Goal: Task Accomplishment & Management: Manage account settings

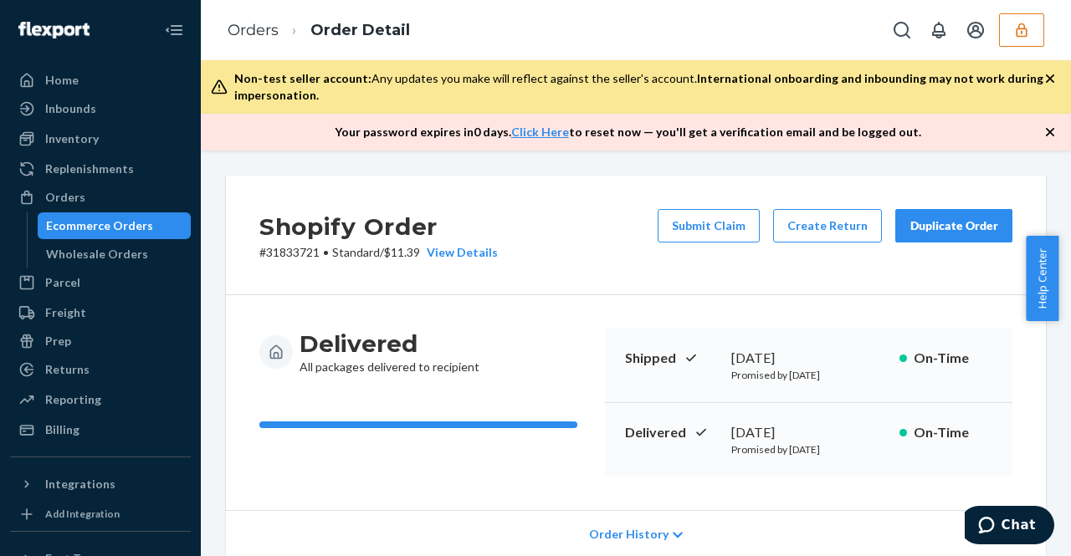
scroll to position [729, 0]
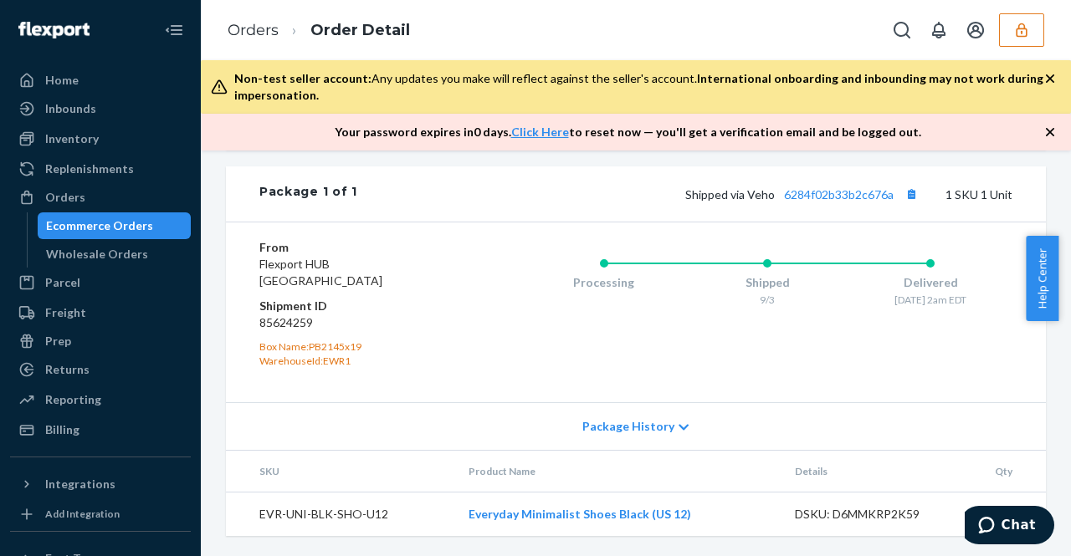
click at [284, 333] on dl "From Flexport HUB Phillipsburg, NJ 08865 Shipment ID 85624259 Box Name: PB2145x…" at bounding box center [357, 303] width 196 height 129
click at [288, 325] on dd "85624259" at bounding box center [357, 323] width 196 height 17
copy dd "85624259"
click at [428, 371] on div "From Flexport HUB Phillipsburg, NJ 08865 Shipment ID 85624259 Box Name: PB2145x…" at bounding box center [635, 312] width 753 height 146
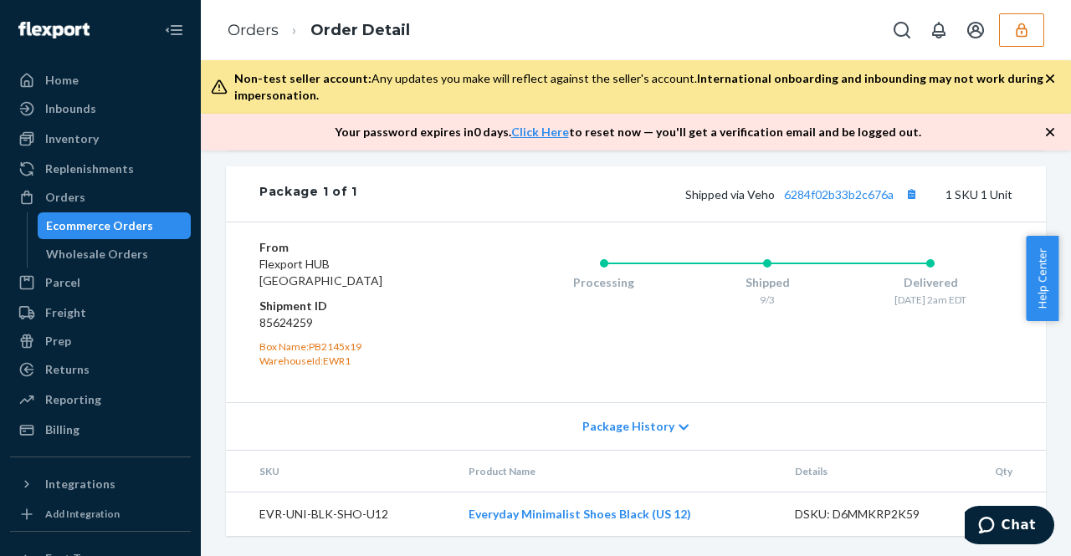
click at [1019, 24] on icon "button" at bounding box center [1021, 30] width 11 height 14
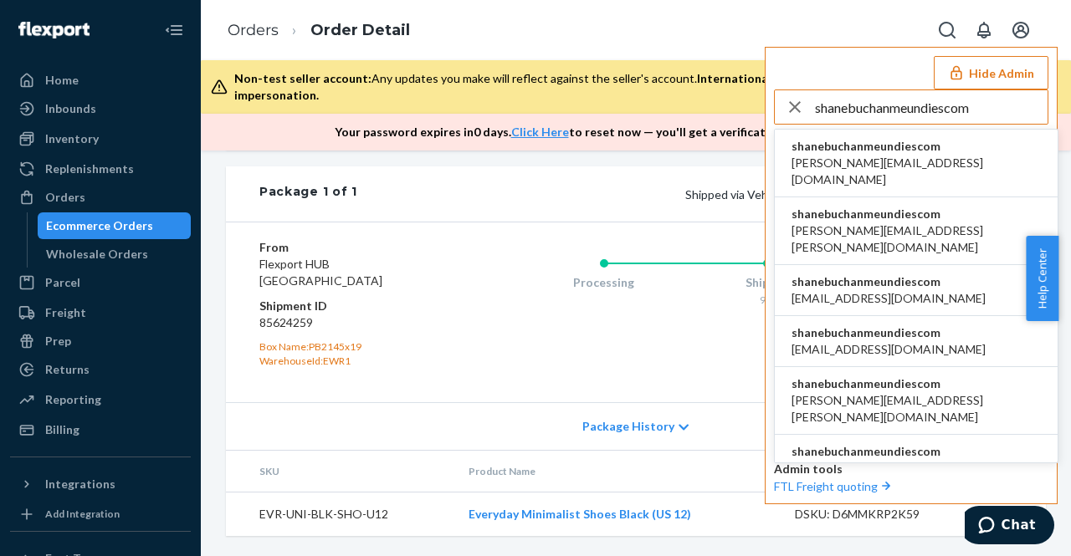
type input "shanebuchanmeundiescom"
click at [887, 171] on li "shanebuchanmeundiescom aaronjhon.ygay@awesomecx.com" at bounding box center [916, 164] width 283 height 68
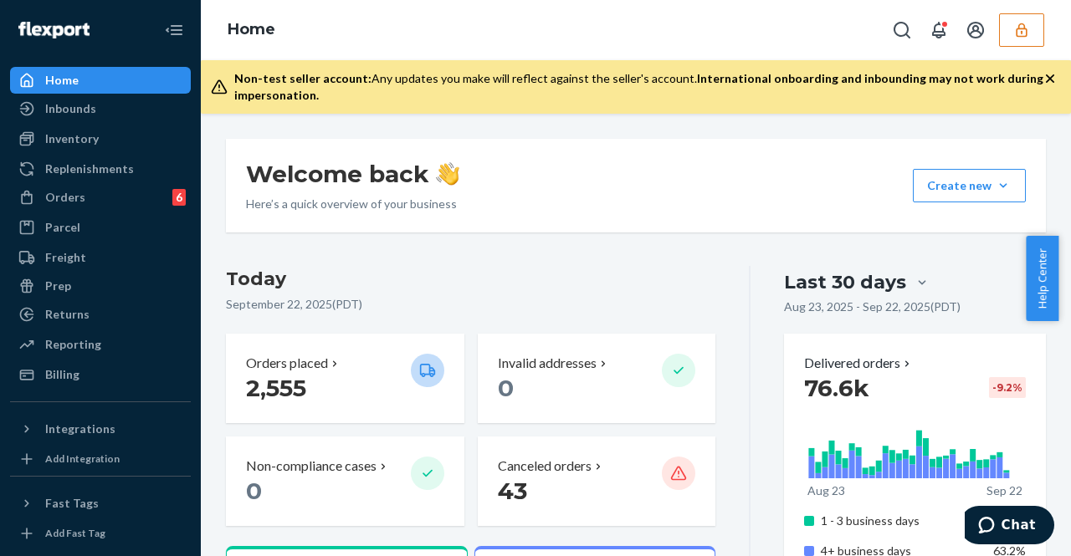
click at [1027, 39] on button "button" at bounding box center [1021, 29] width 45 height 33
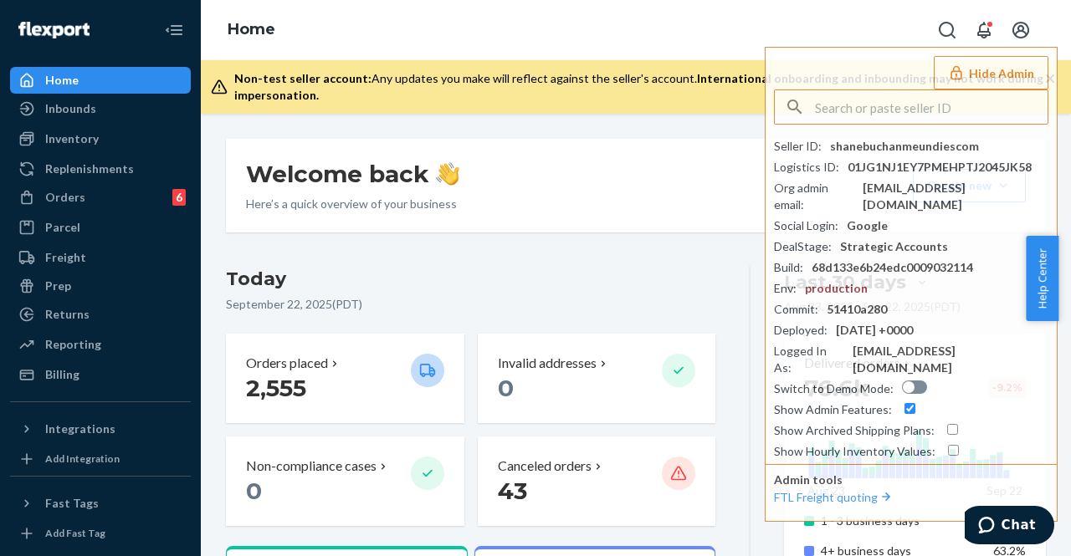
click at [559, 199] on div "Welcome back Here’s a quick overview of your business Create new Create new inb…" at bounding box center [636, 186] width 820 height 94
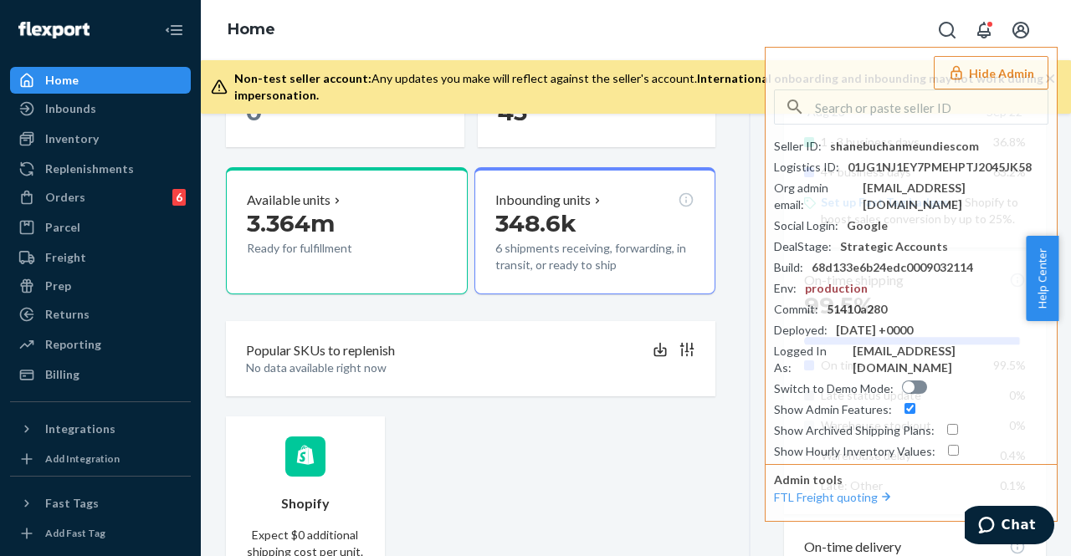
scroll to position [382, 0]
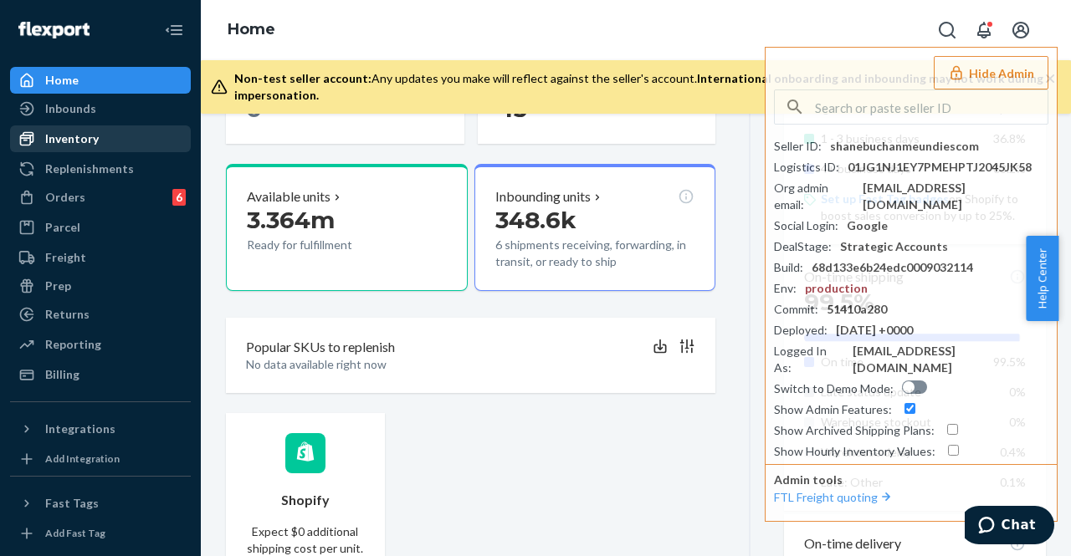
click at [104, 141] on div "Inventory" at bounding box center [100, 138] width 177 height 23
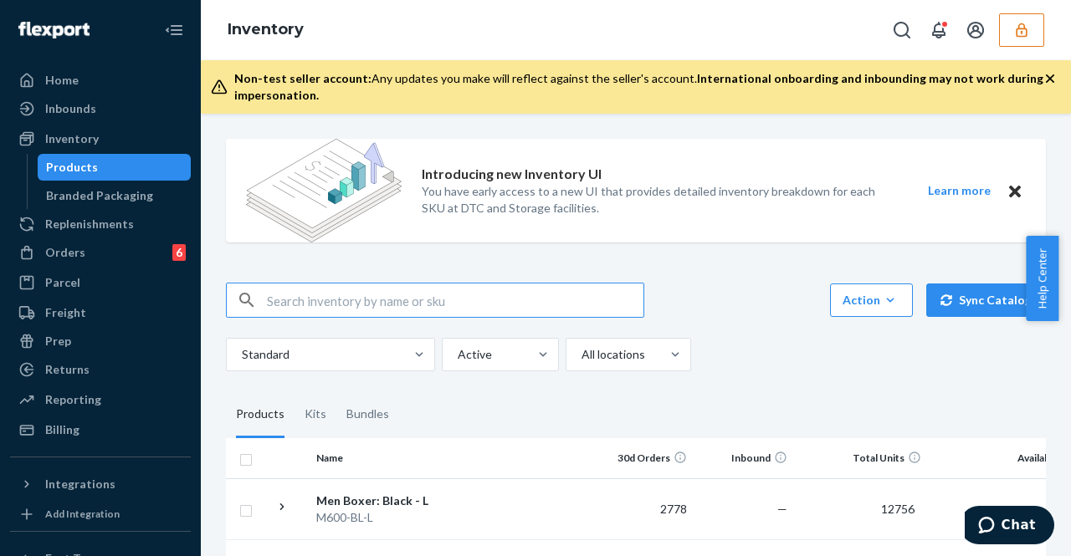
click at [458, 294] on input "text" at bounding box center [455, 300] width 376 height 33
paste input "MU02415573705"
type input "MU02415573705"
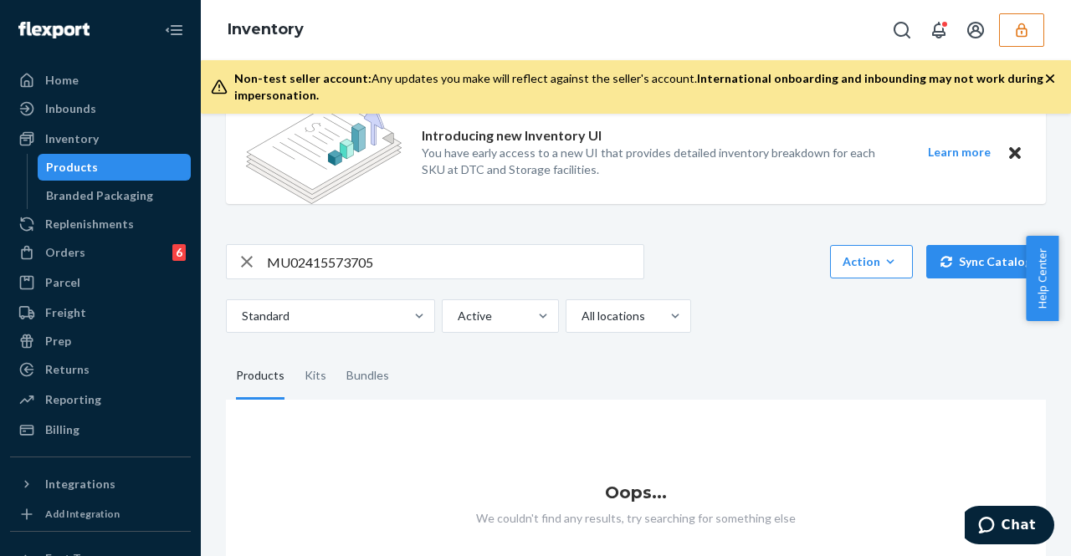
scroll to position [220, 0]
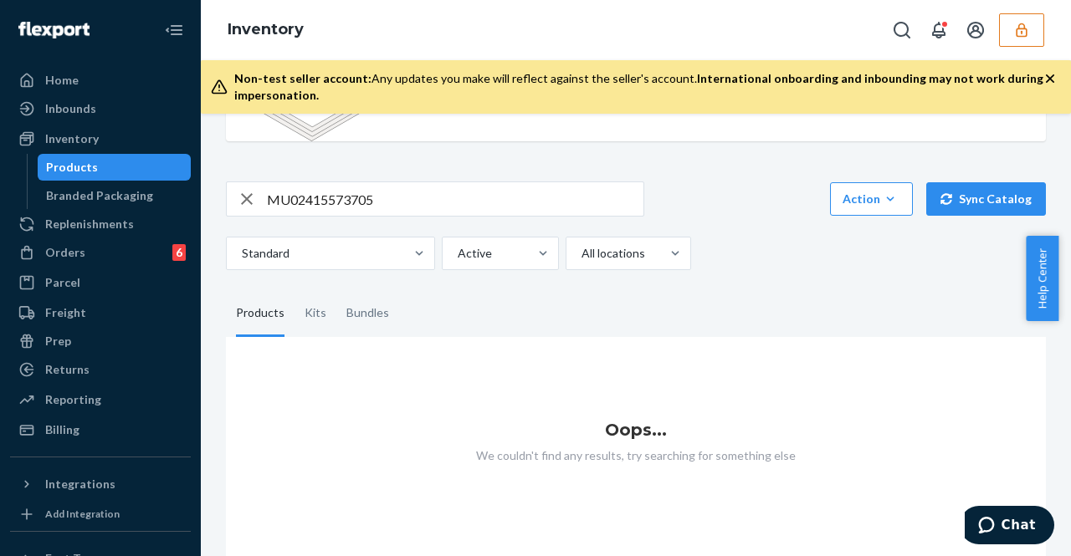
click at [463, 182] on input "MU02415573705" at bounding box center [455, 198] width 376 height 33
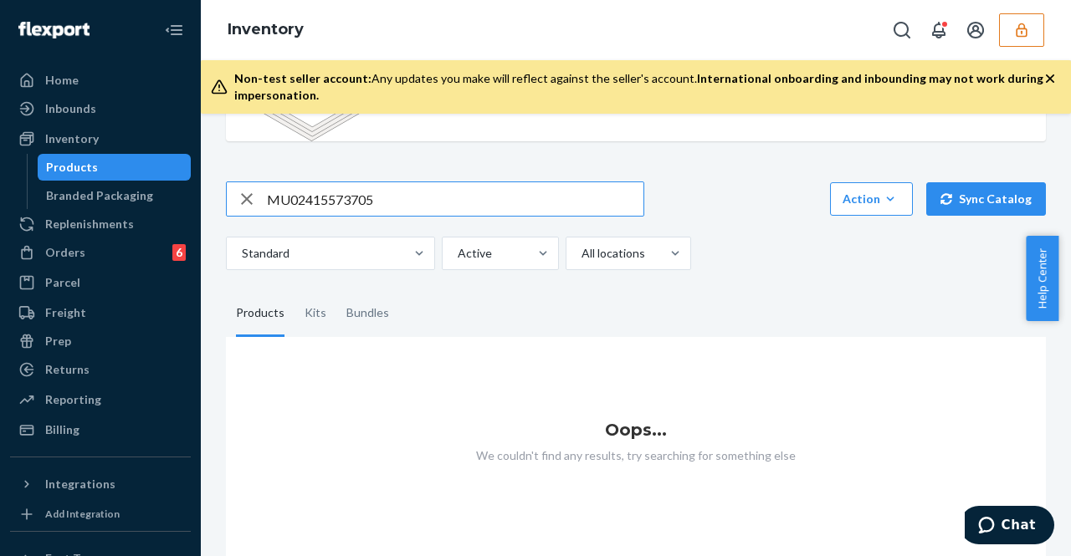
click at [463, 182] on input "MU02415573705" at bounding box center [455, 198] width 376 height 33
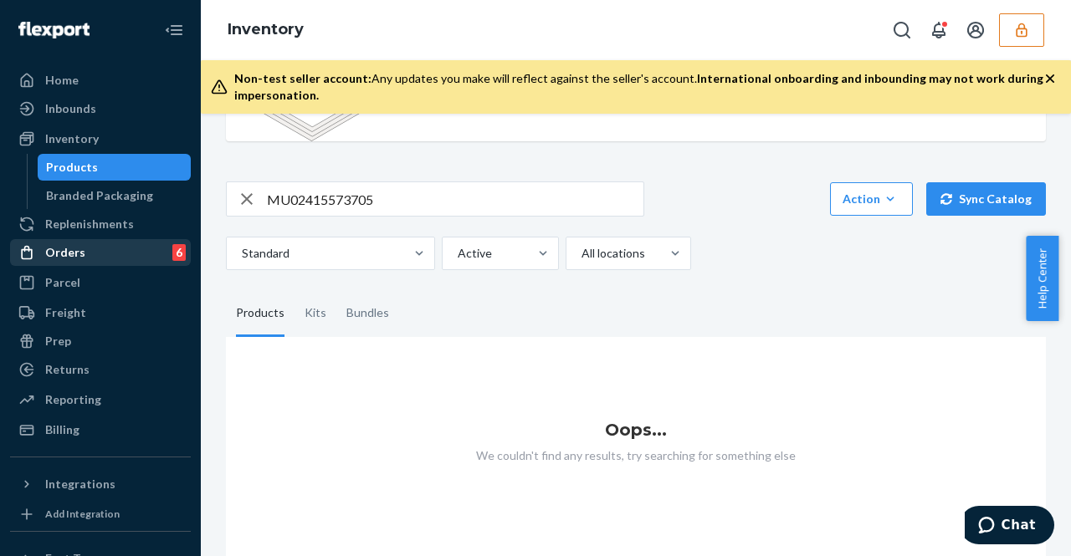
click at [172, 250] on div "6" at bounding box center [178, 252] width 13 height 17
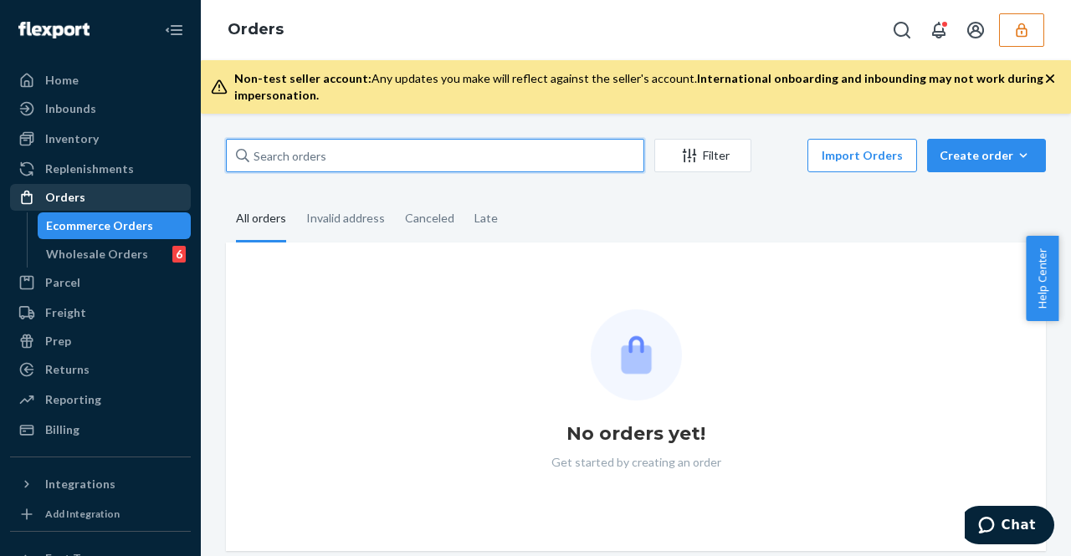
click at [449, 154] on input "text" at bounding box center [435, 155] width 418 height 33
paste input "MU02415573705"
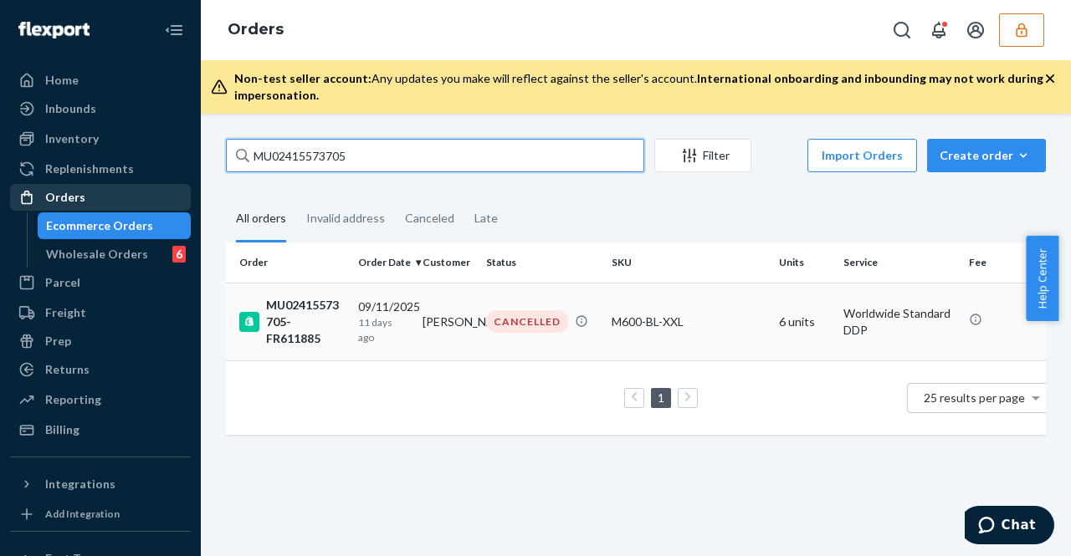
type input "MU02415573705"
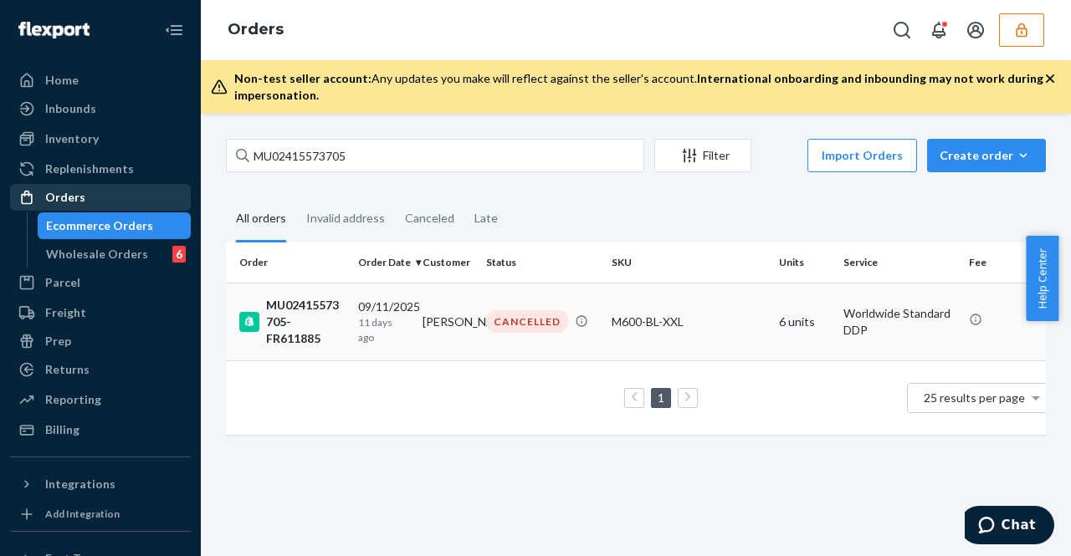
click at [493, 302] on td "CANCELLED" at bounding box center [541, 322] width 125 height 78
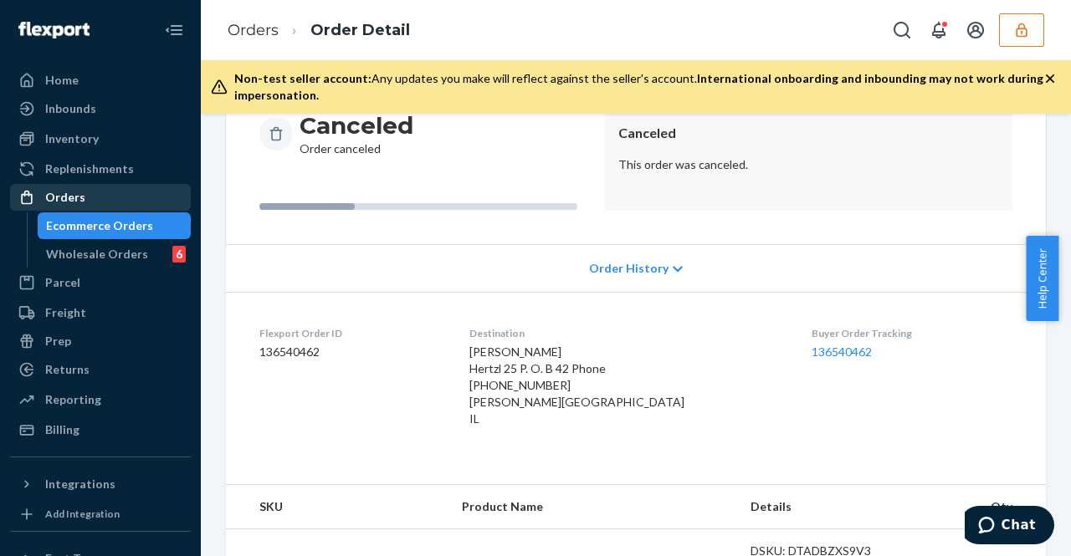
scroll to position [250, 0]
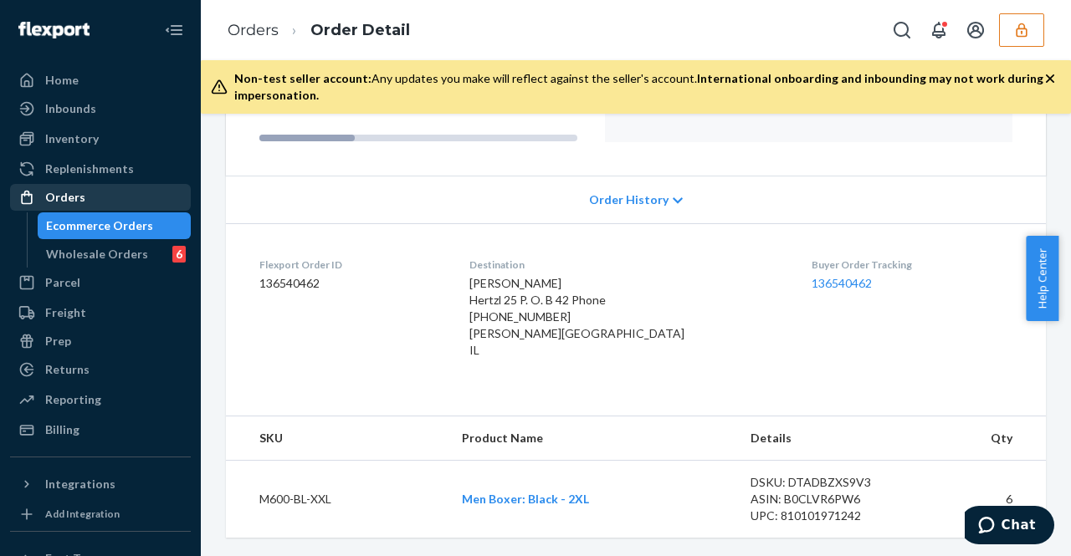
click at [607, 197] on span "Order History" at bounding box center [628, 200] width 79 height 17
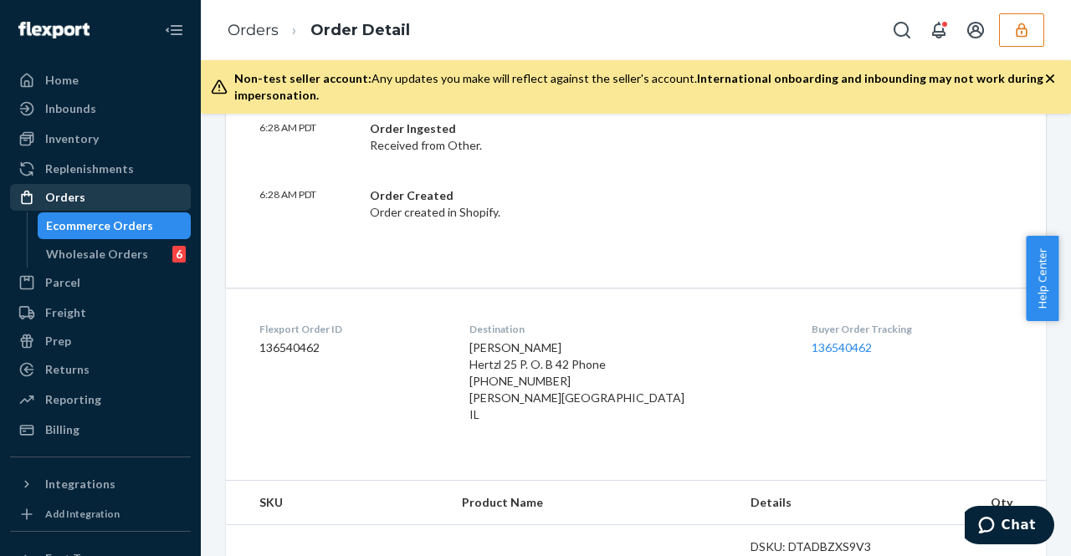
scroll to position [663, 0]
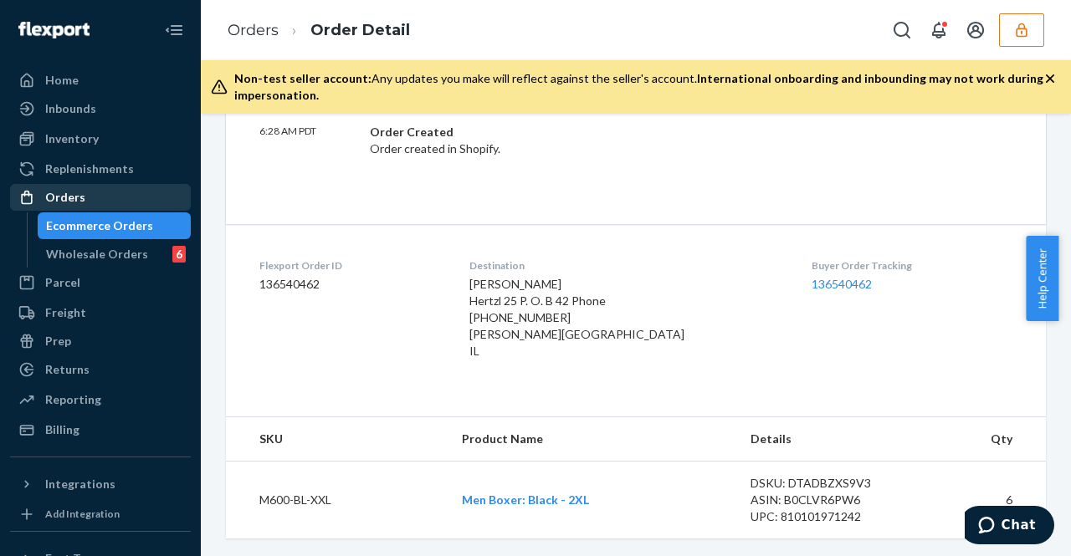
click at [557, 489] on td "Men Boxer: Black - 2XL" at bounding box center [592, 500] width 289 height 78
drag, startPoint x: 555, startPoint y: 495, endPoint x: 574, endPoint y: 496, distance: 18.4
click at [555, 495] on link "Men Boxer: Black - 2XL" at bounding box center [525, 500] width 127 height 14
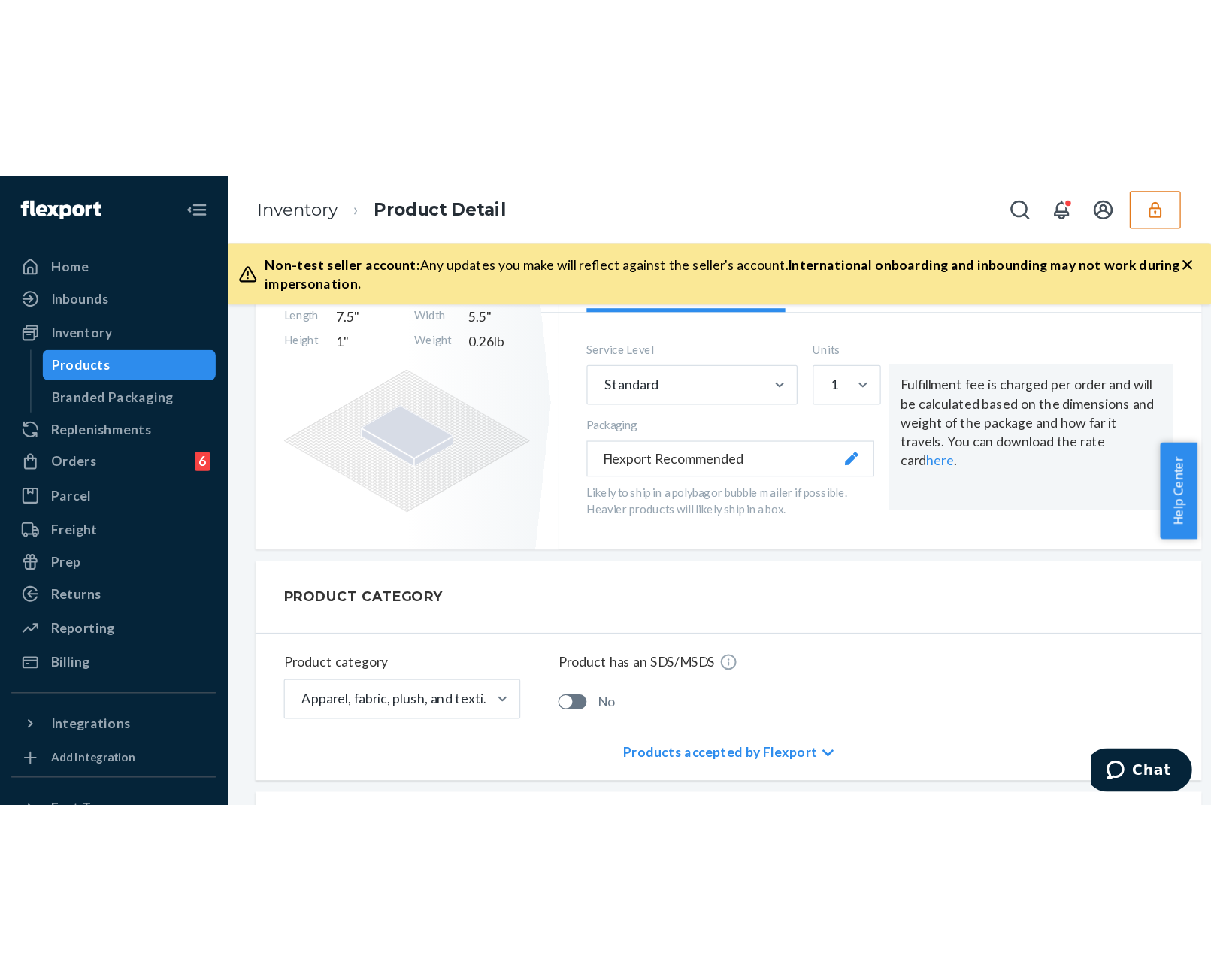
scroll to position [395, 0]
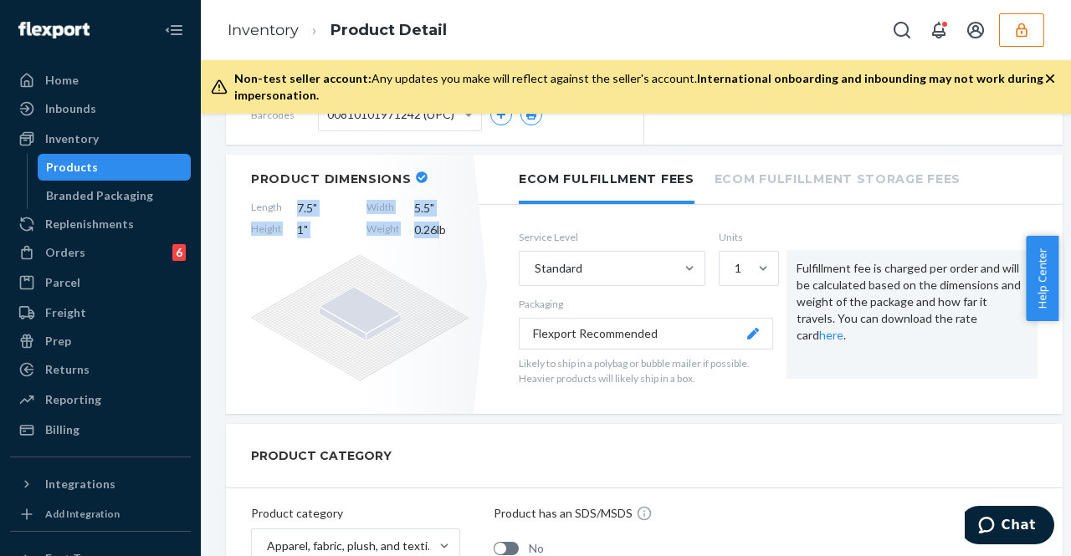
drag, startPoint x: 333, startPoint y: 203, endPoint x: 452, endPoint y: 233, distance: 122.5
click at [442, 227] on section "Product Dimensions Length 7.5 " Width 5.5 " Height 1 " Weight 0.26 lb" at bounding box center [359, 204] width 217 height 67
click at [458, 236] on div "Product Dimensions Length 7.5 " Width 5.5 " Height 1 " Weight 0.26 lb" at bounding box center [360, 284] width 268 height 259
click at [445, 222] on span "0.26 lb" at bounding box center [441, 230] width 54 height 17
click at [1008, 44] on button "button" at bounding box center [1021, 29] width 45 height 33
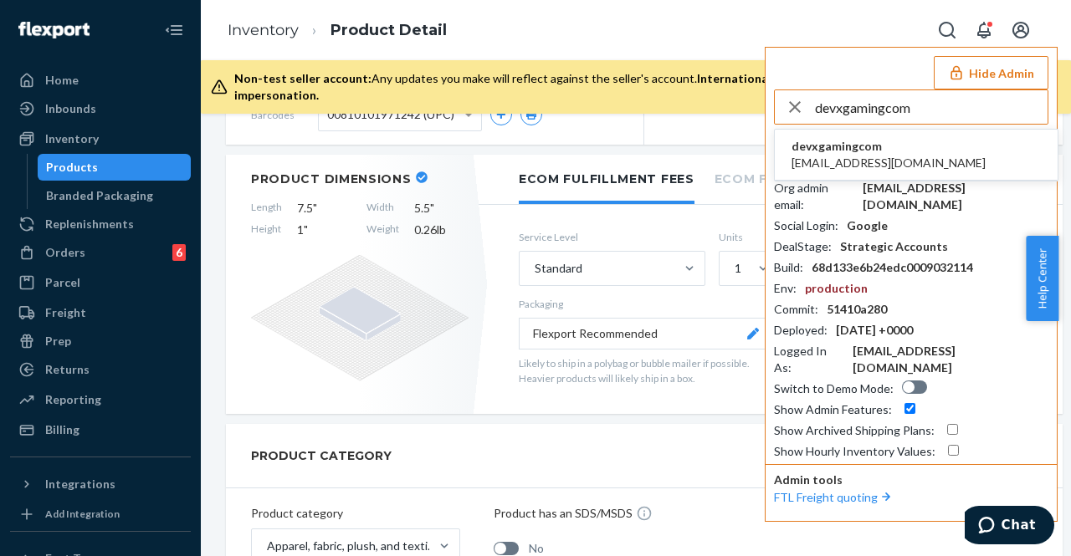
type input "devxgamingcom"
click at [912, 140] on li "devxgamingcom dev@xgaming.com" at bounding box center [916, 155] width 283 height 51
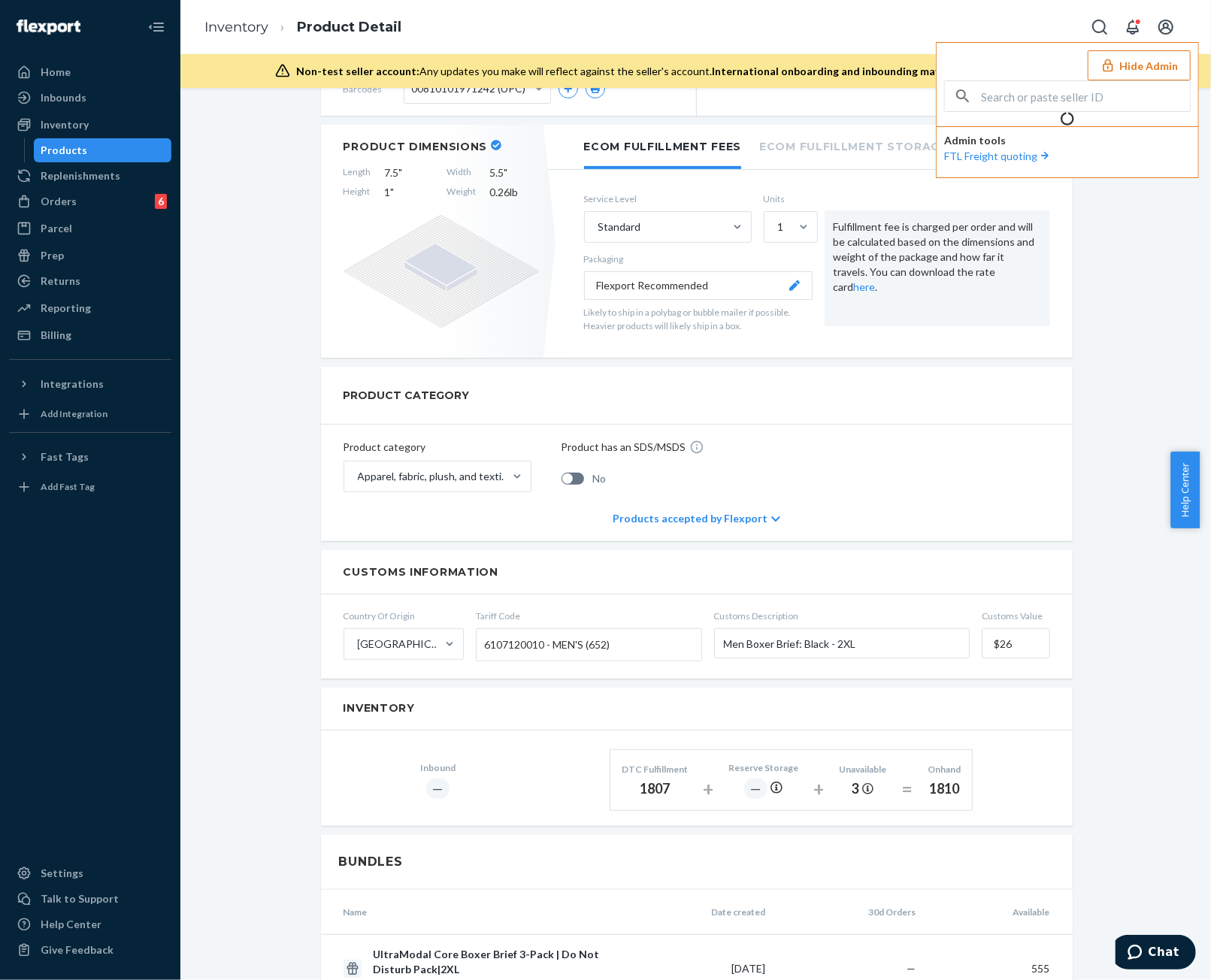
scroll to position [264, 0]
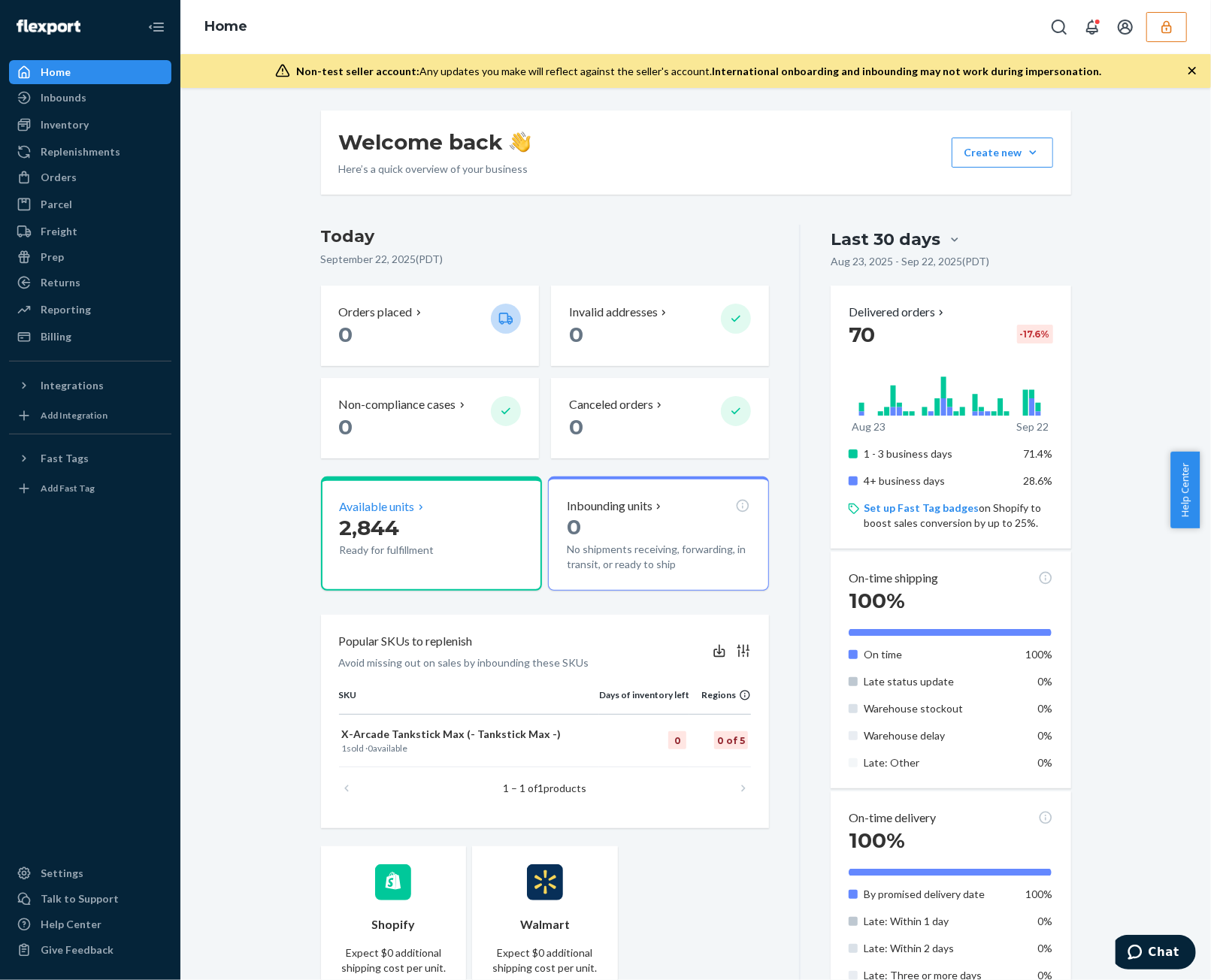
click at [357, 513] on p "Available units" at bounding box center [377, 507] width 75 height 17
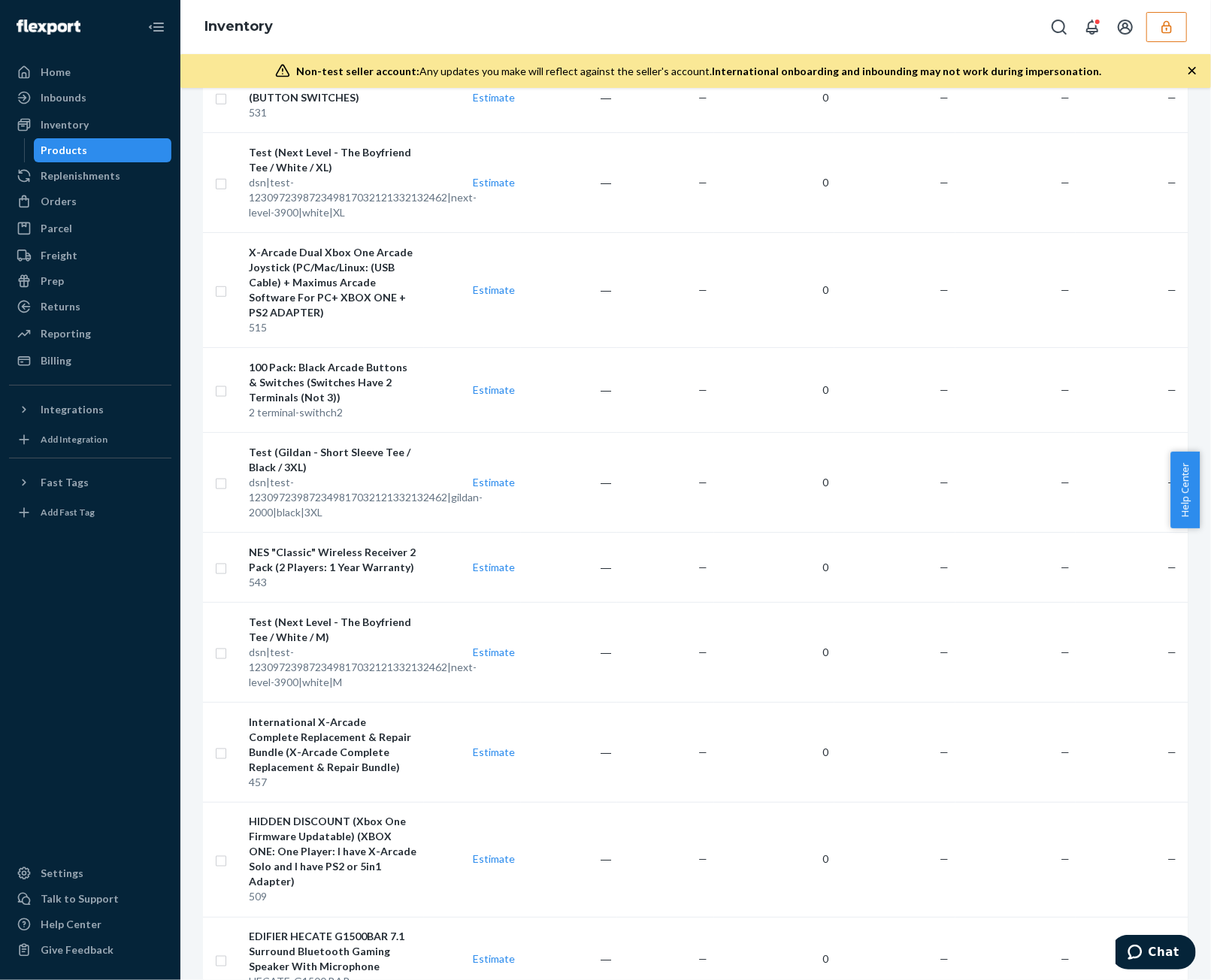
scroll to position [8366, 0]
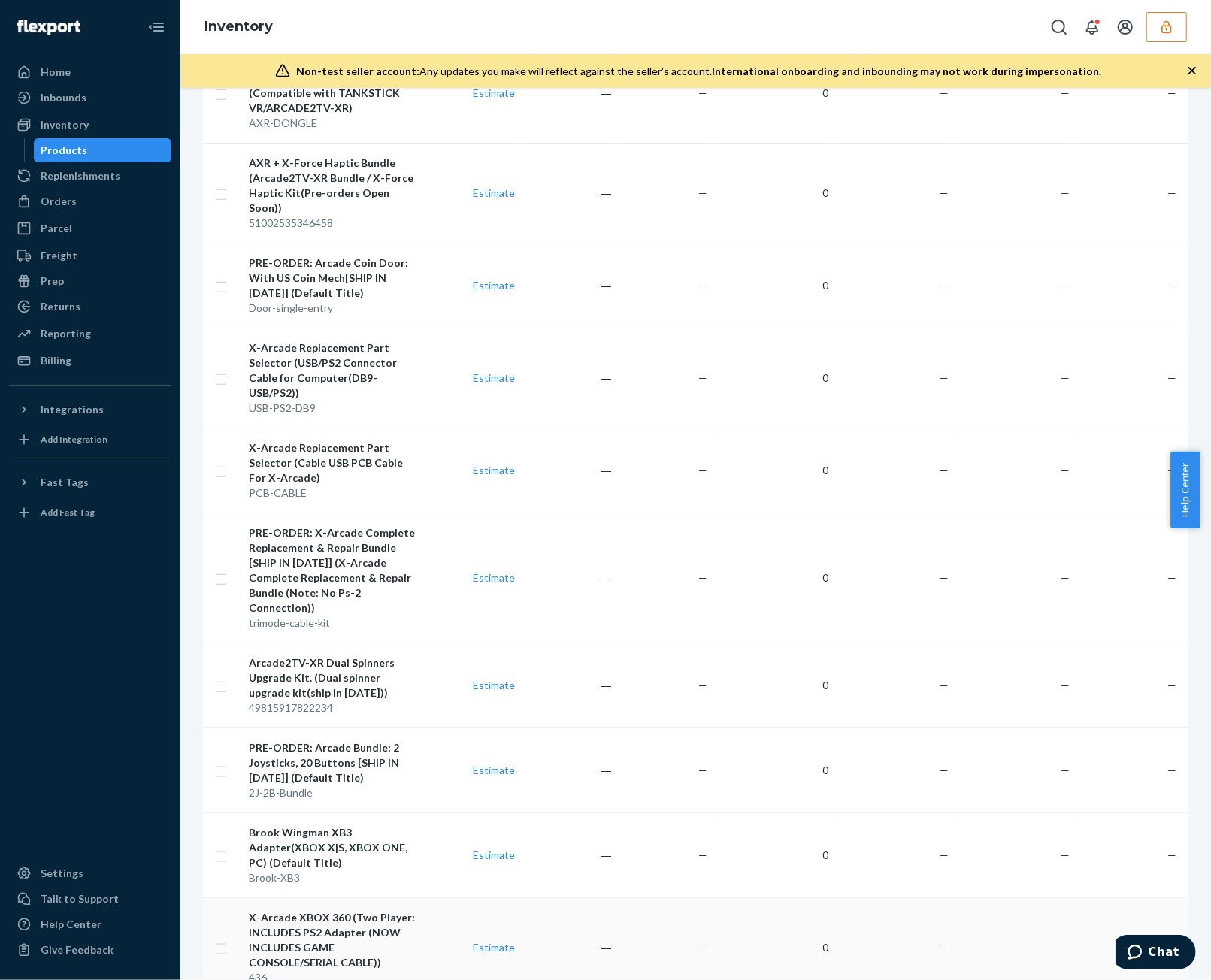
scroll to position [4410, 0]
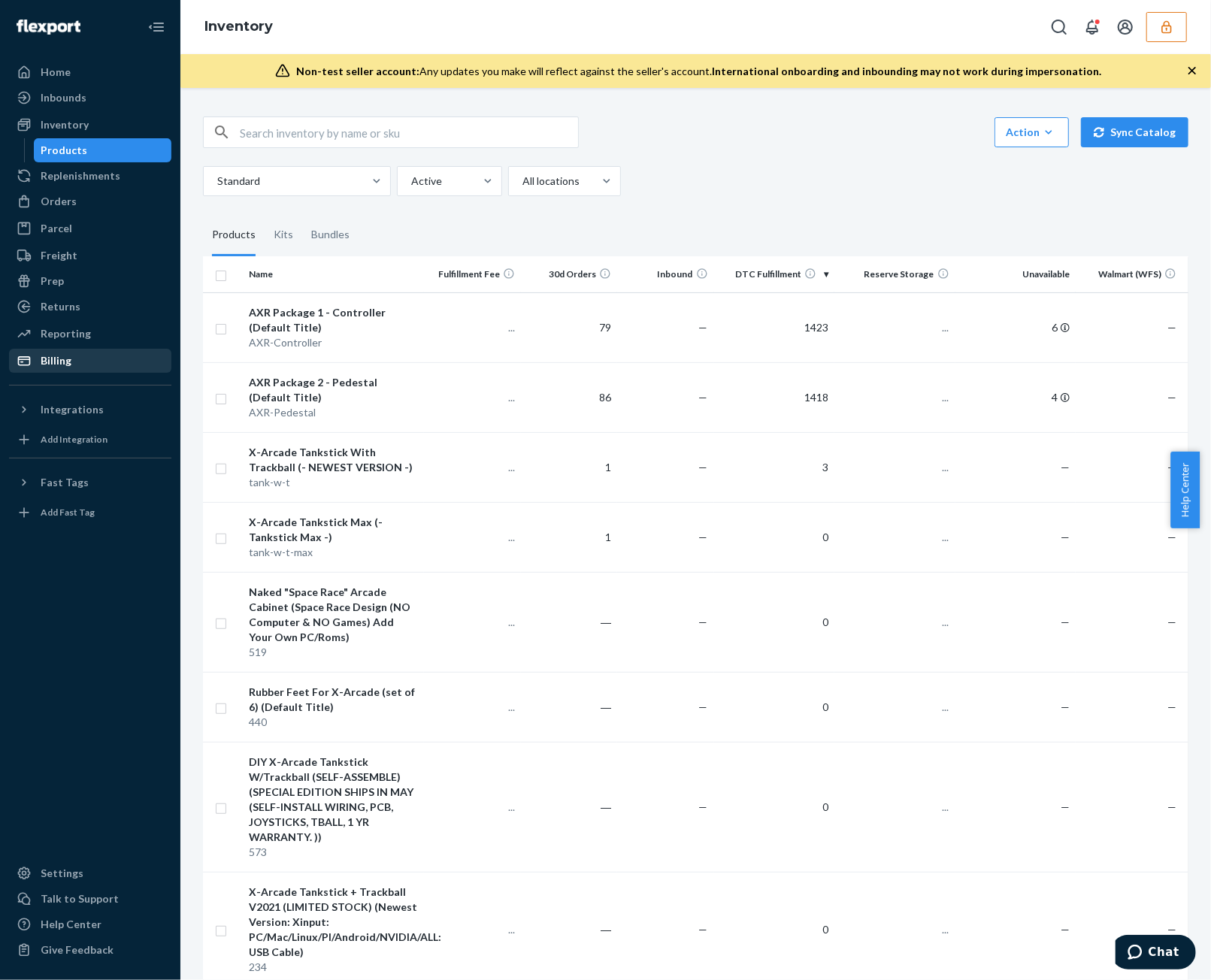
click at [115, 358] on div "Billing" at bounding box center [90, 360] width 159 height 21
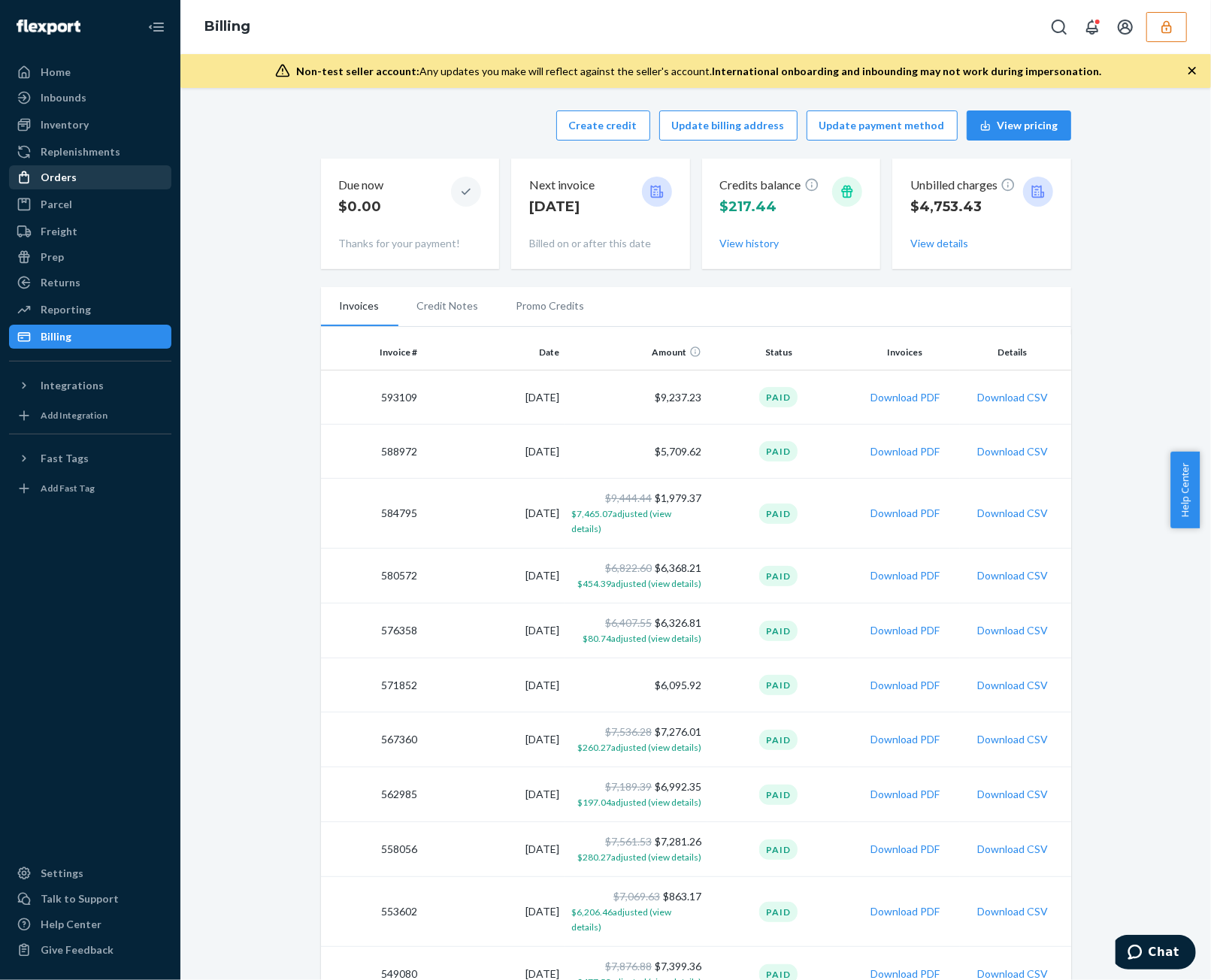
click at [104, 187] on div "Orders" at bounding box center [90, 177] width 159 height 21
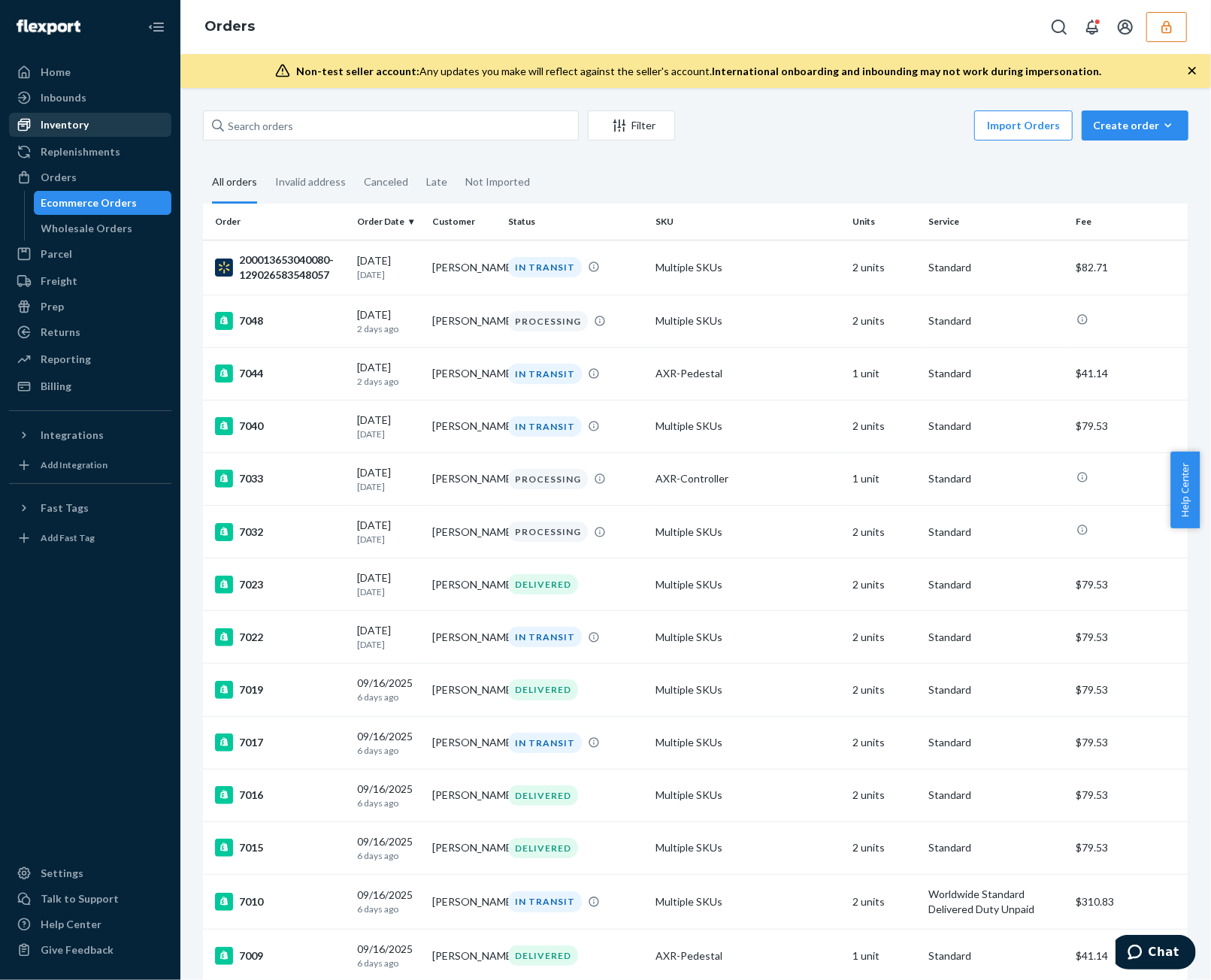
click at [133, 119] on div "Inventory" at bounding box center [90, 124] width 159 height 21
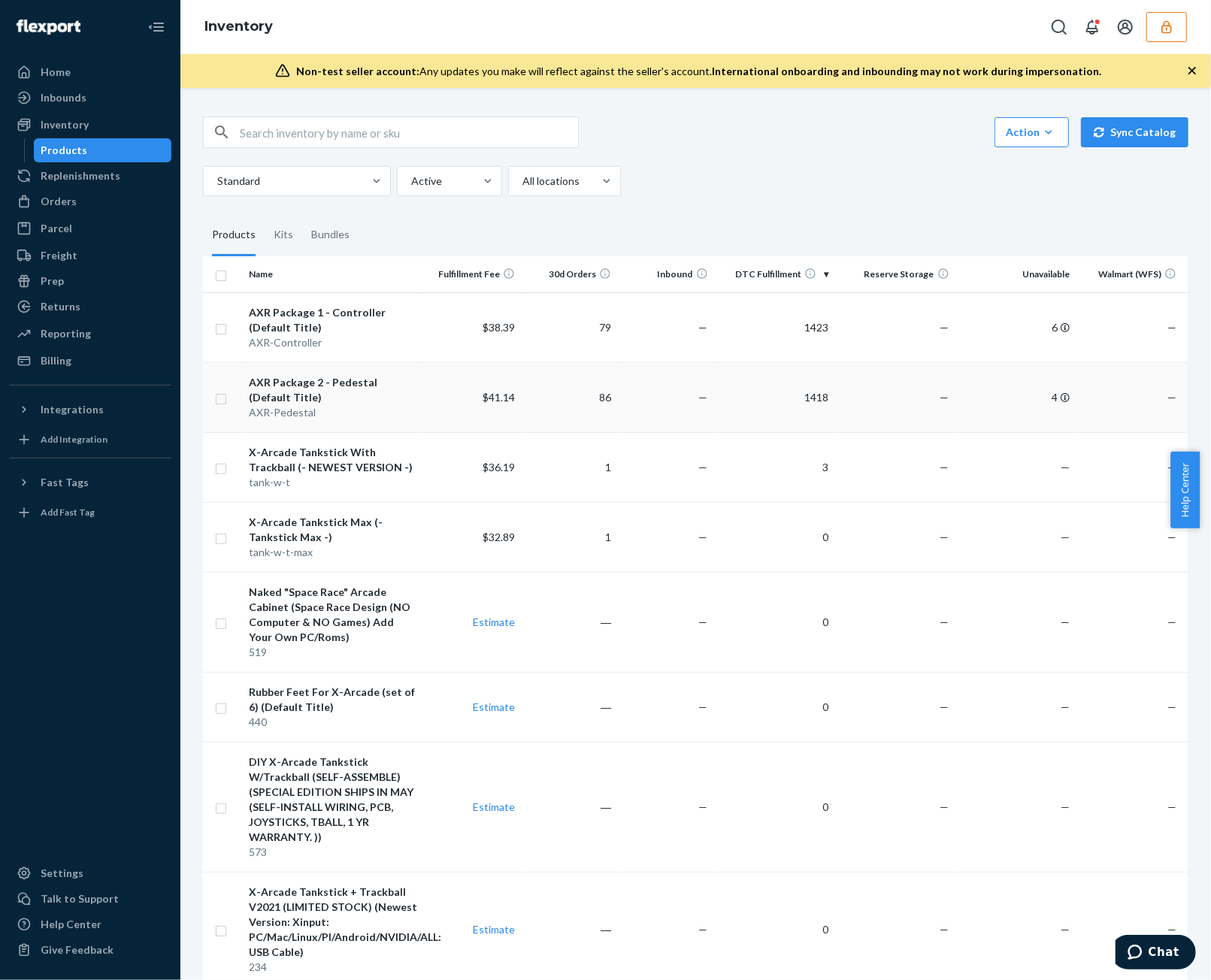
click at [1016, 404] on td "4" at bounding box center [1015, 397] width 121 height 70
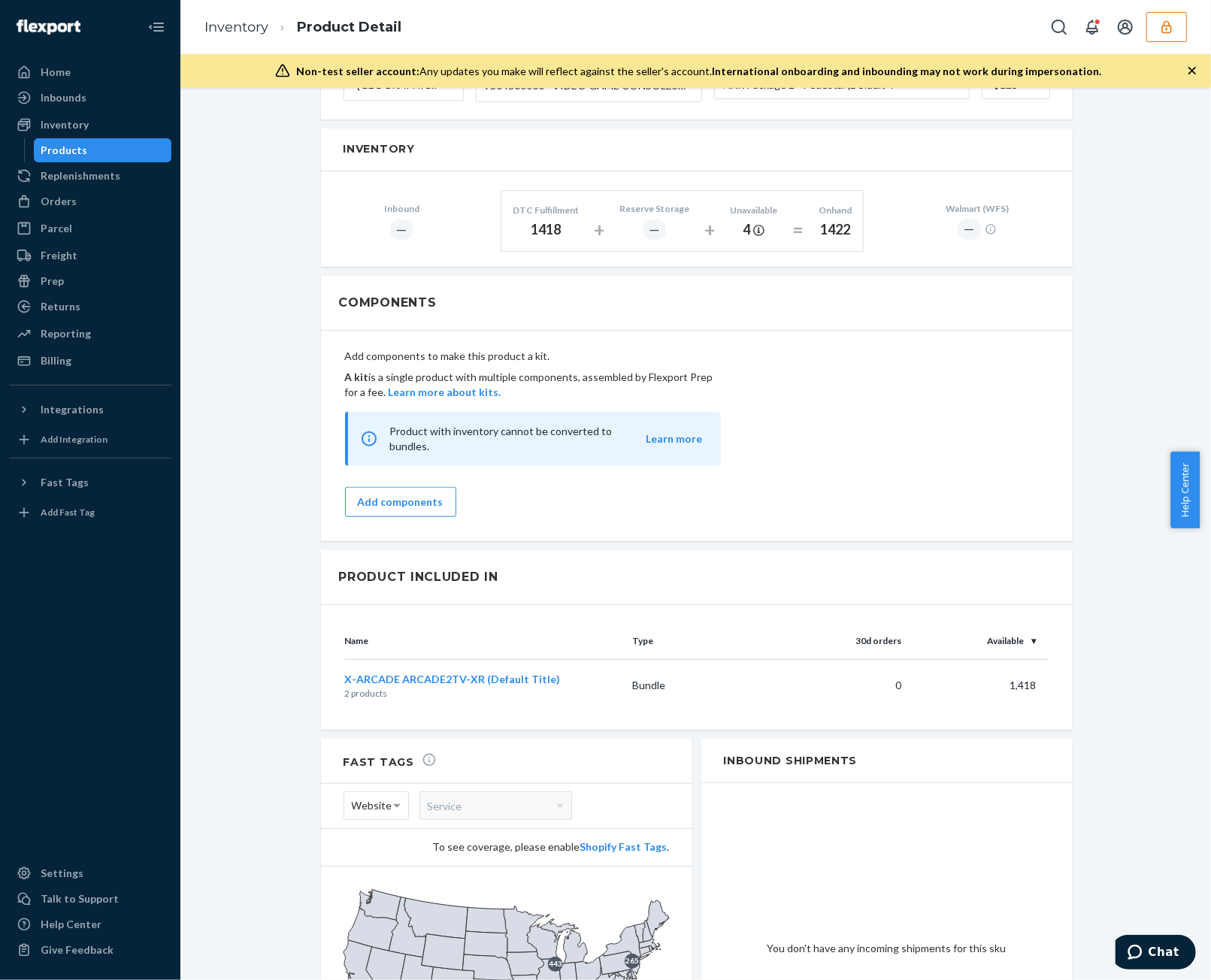
scroll to position [1013, 0]
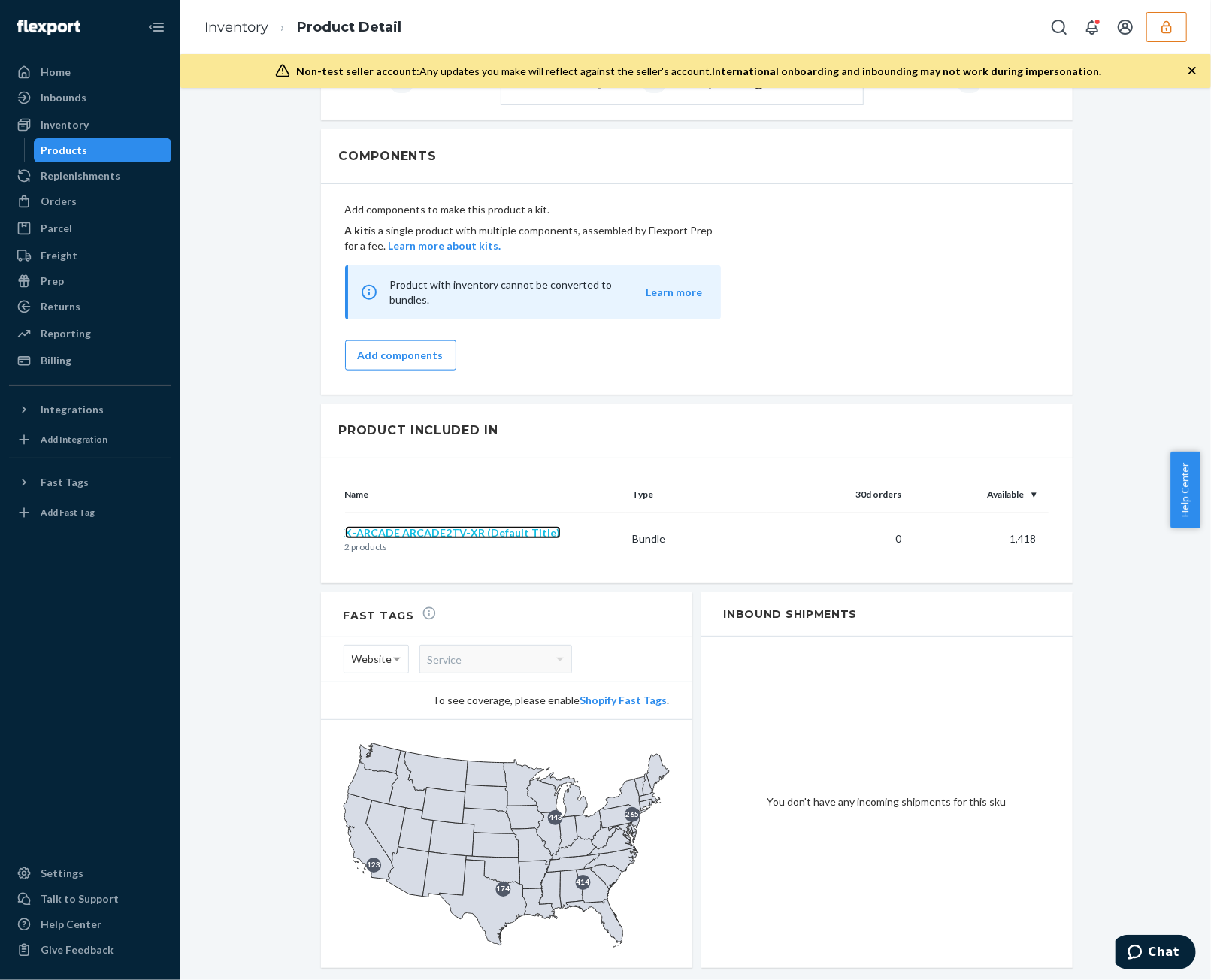
click at [432, 526] on span "X-ARCADE ARCADE2TV-XR (Default Title)" at bounding box center [453, 533] width 216 height 13
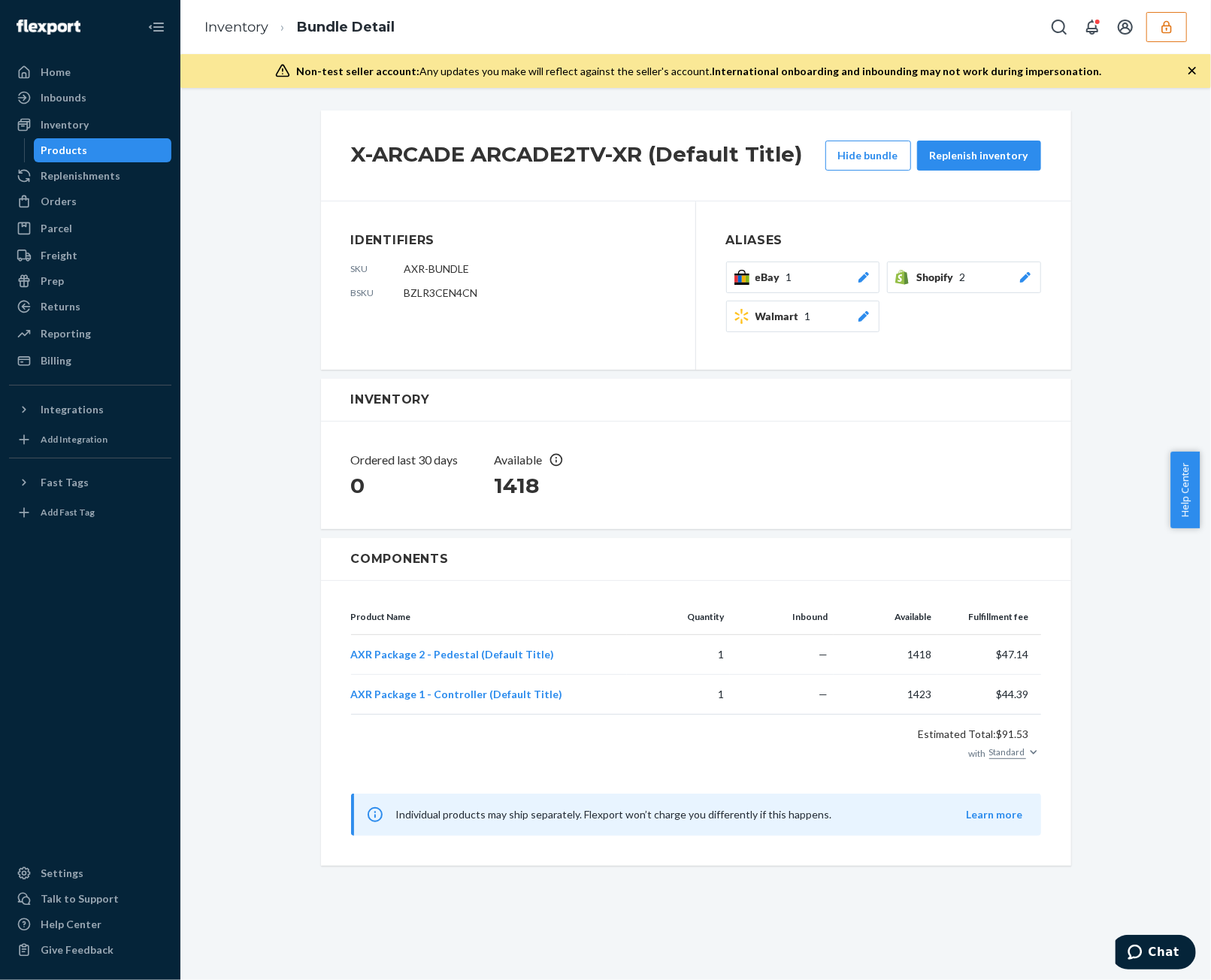
drag, startPoint x: 407, startPoint y: 298, endPoint x: 409, endPoint y: 291, distance: 7.3
click at [407, 296] on span "BZLR3CEN4CN" at bounding box center [441, 293] width 74 height 13
click at [409, 291] on span "BZLR3CEN4CN" at bounding box center [441, 293] width 74 height 13
click at [409, 296] on span "BZLR3CEN4CN" at bounding box center [441, 293] width 74 height 13
copy span "BZLR3CEN4CN"
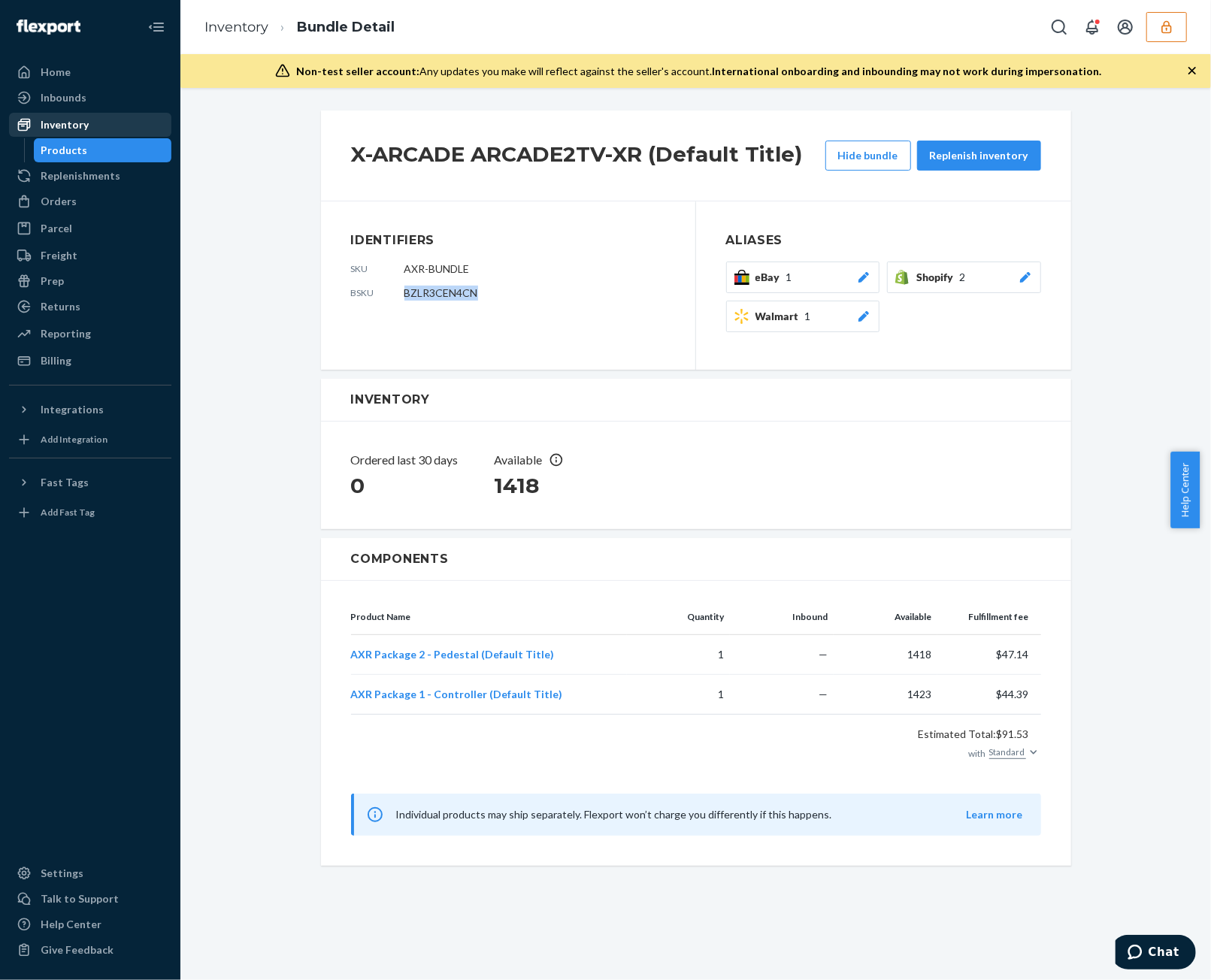
click at [126, 129] on div "Inventory" at bounding box center [90, 124] width 159 height 21
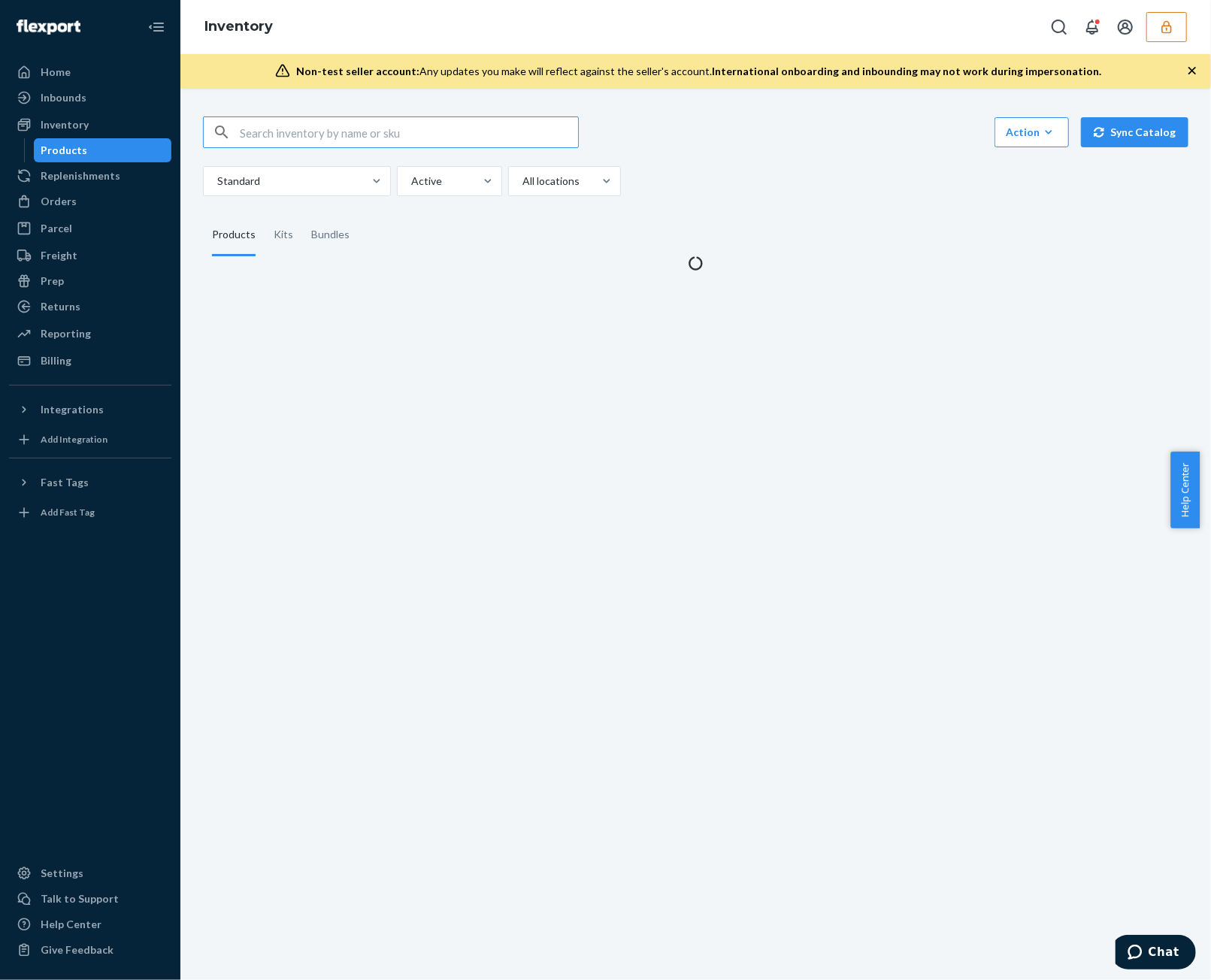
click at [372, 133] on input "text" at bounding box center [409, 131] width 338 height 30
type input "BZLR3CEN4CN"
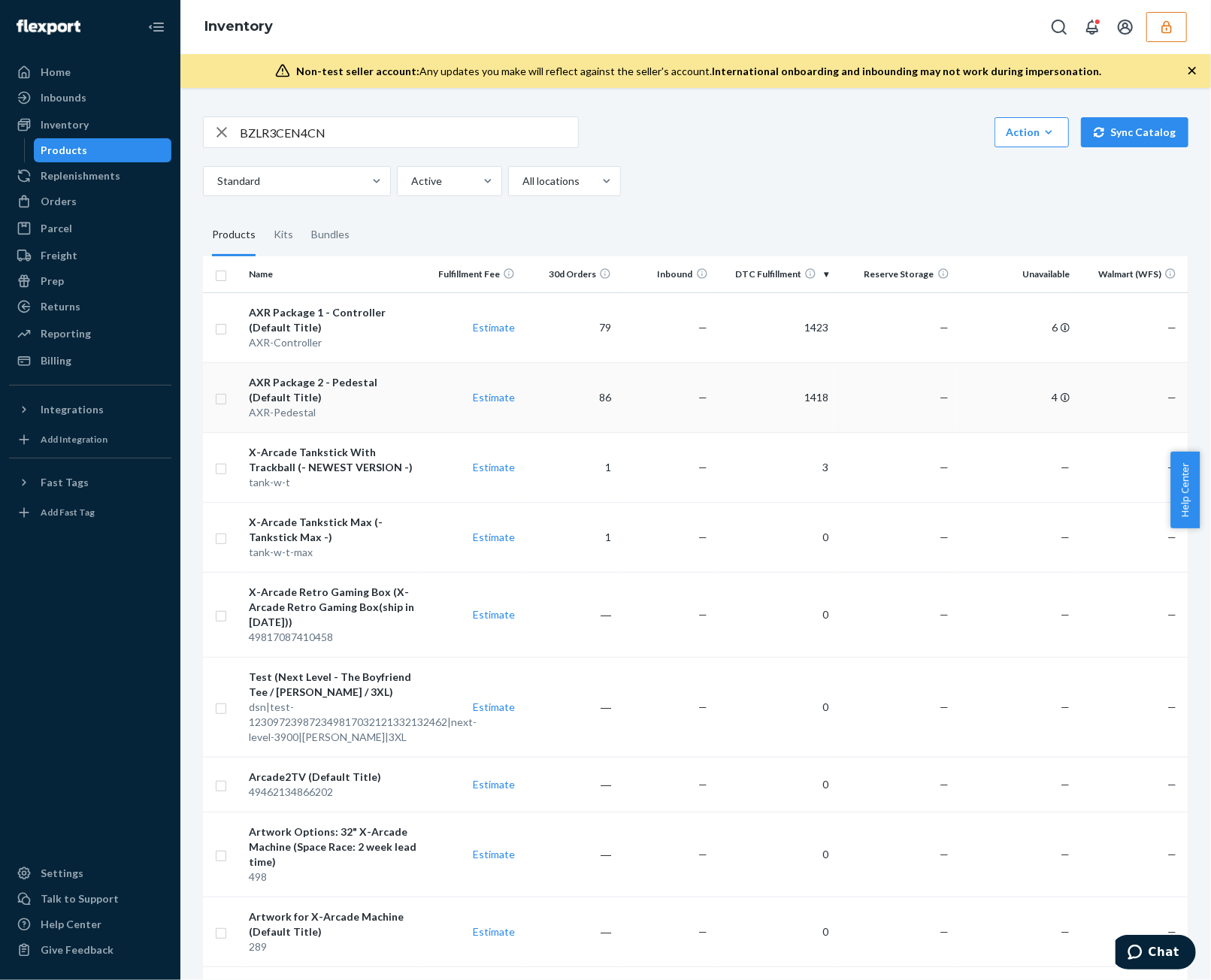
click at [214, 399] on td at bounding box center [223, 397] width 40 height 70
click at [220, 340] on td at bounding box center [223, 327] width 40 height 70
click at [223, 406] on td at bounding box center [223, 397] width 40 height 70
click at [226, 324] on input "checkbox" at bounding box center [220, 328] width 12 height 16
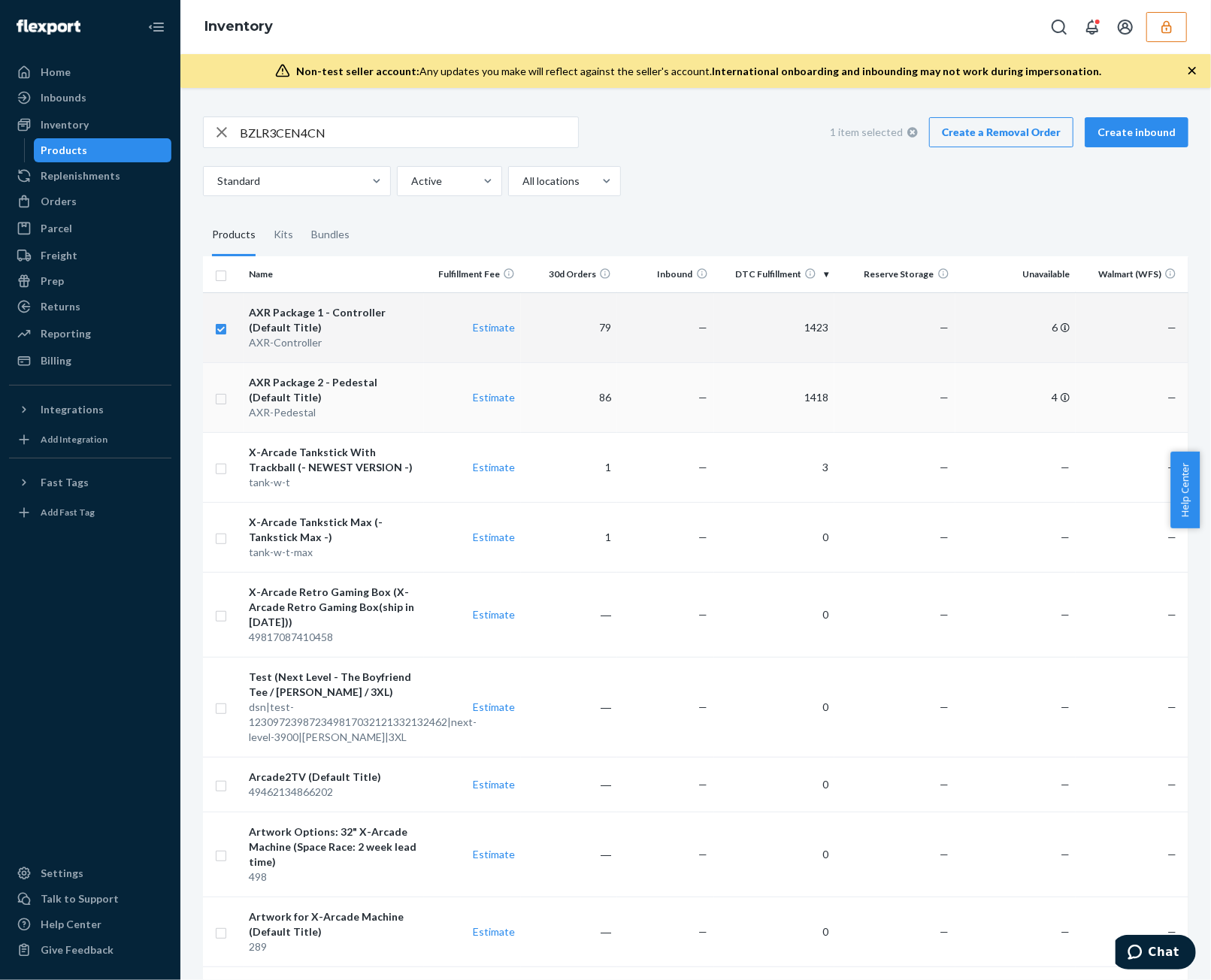
checkbox input "true"
click at [224, 401] on input "checkbox" at bounding box center [220, 397] width 12 height 16
checkbox input "true"
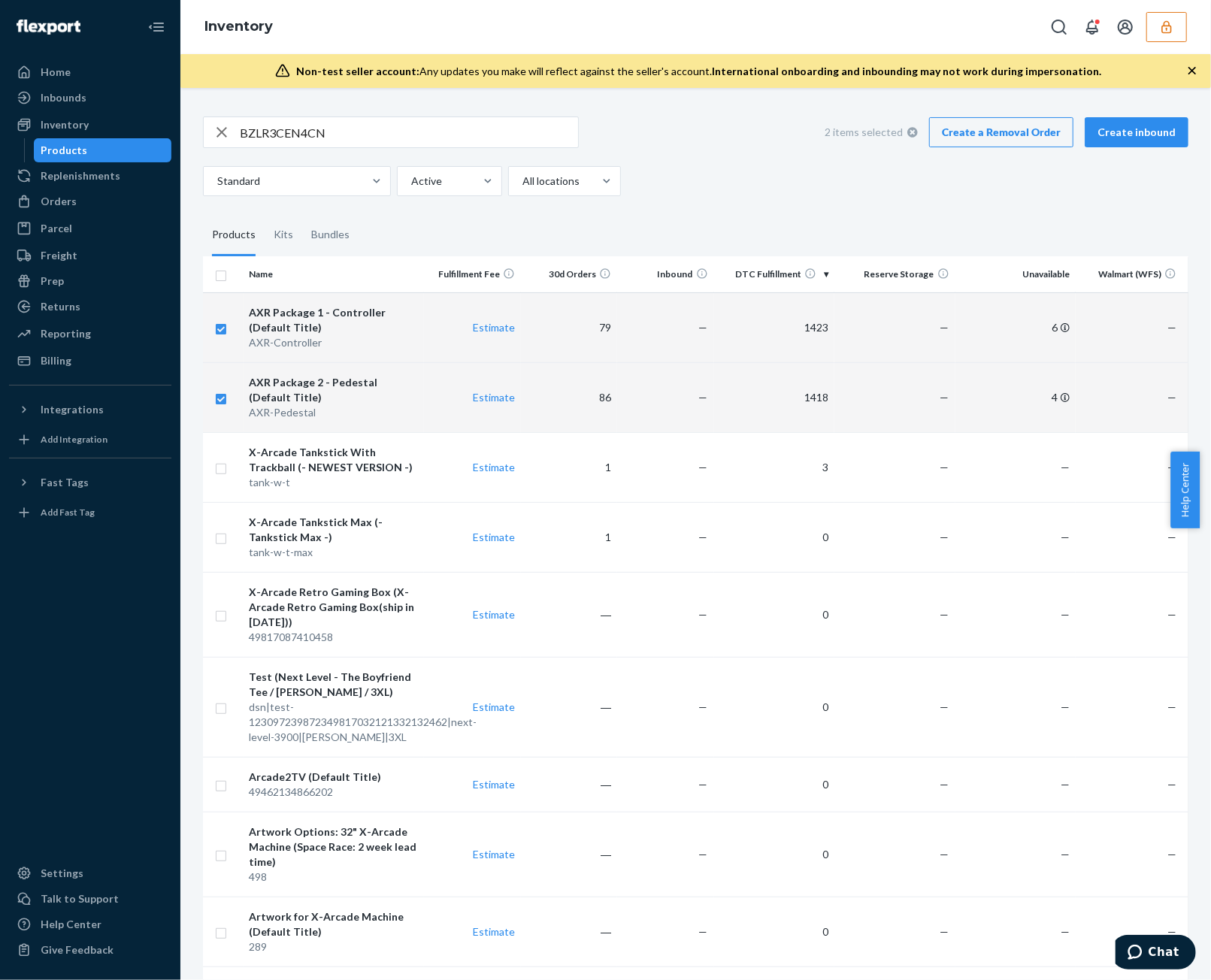
click at [1022, 133] on link "Create a Removal Order" at bounding box center [1001, 131] width 145 height 30
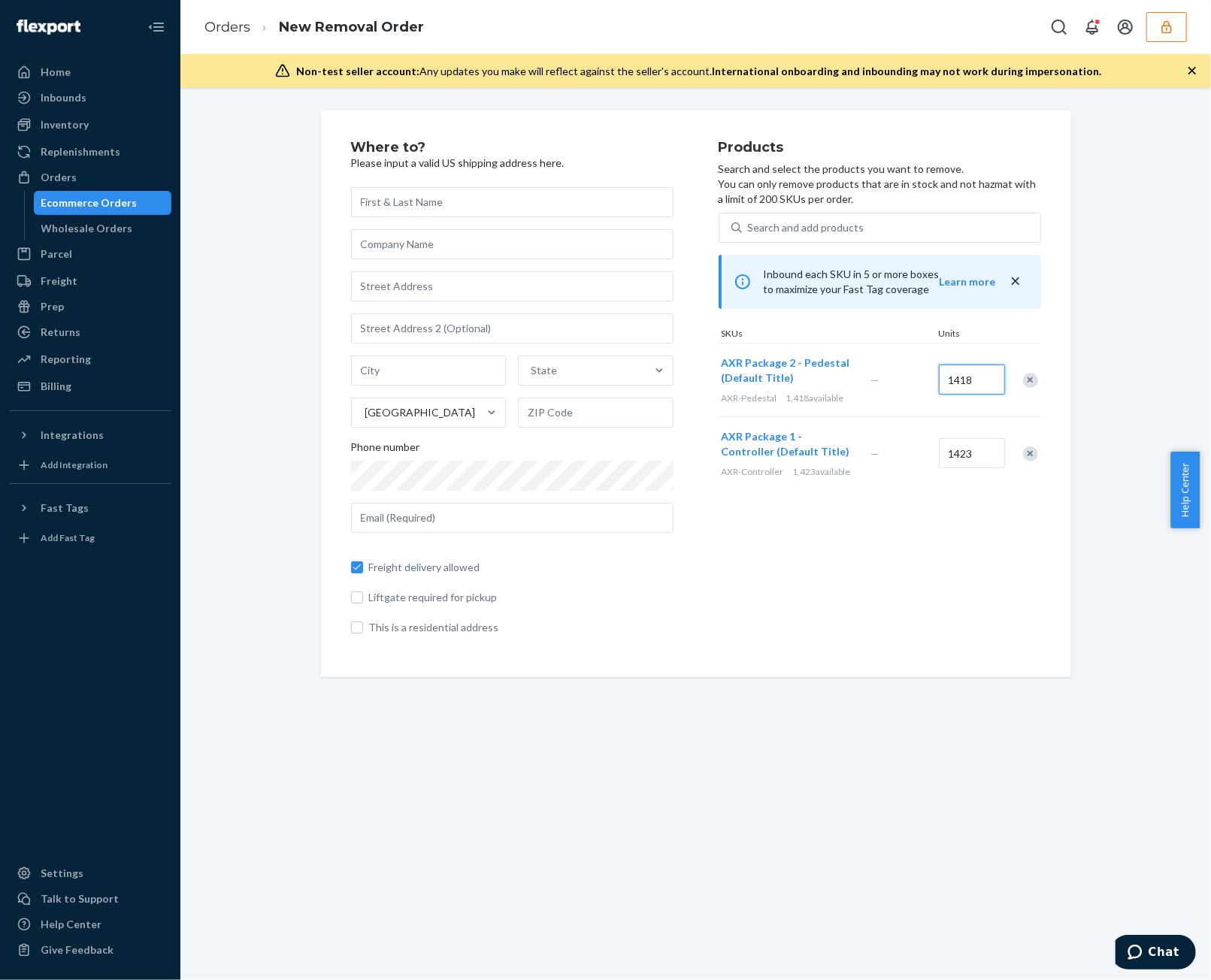
drag, startPoint x: 967, startPoint y: 383, endPoint x: 832, endPoint y: 375, distance: 135.2
click at [857, 378] on div "AXR Package 2 - Pedestal (Default Title) AXR-Pedestal 1,418 available — 1418" at bounding box center [880, 379] width 323 height 74
drag, startPoint x: 969, startPoint y: 387, endPoint x: 826, endPoint y: 385, distance: 143.0
click at [827, 386] on div "AXR Package 2 - Pedestal (Default Title) AXR-Pedestal 1,418 available — 1418" at bounding box center [880, 379] width 323 height 74
type input "1000"
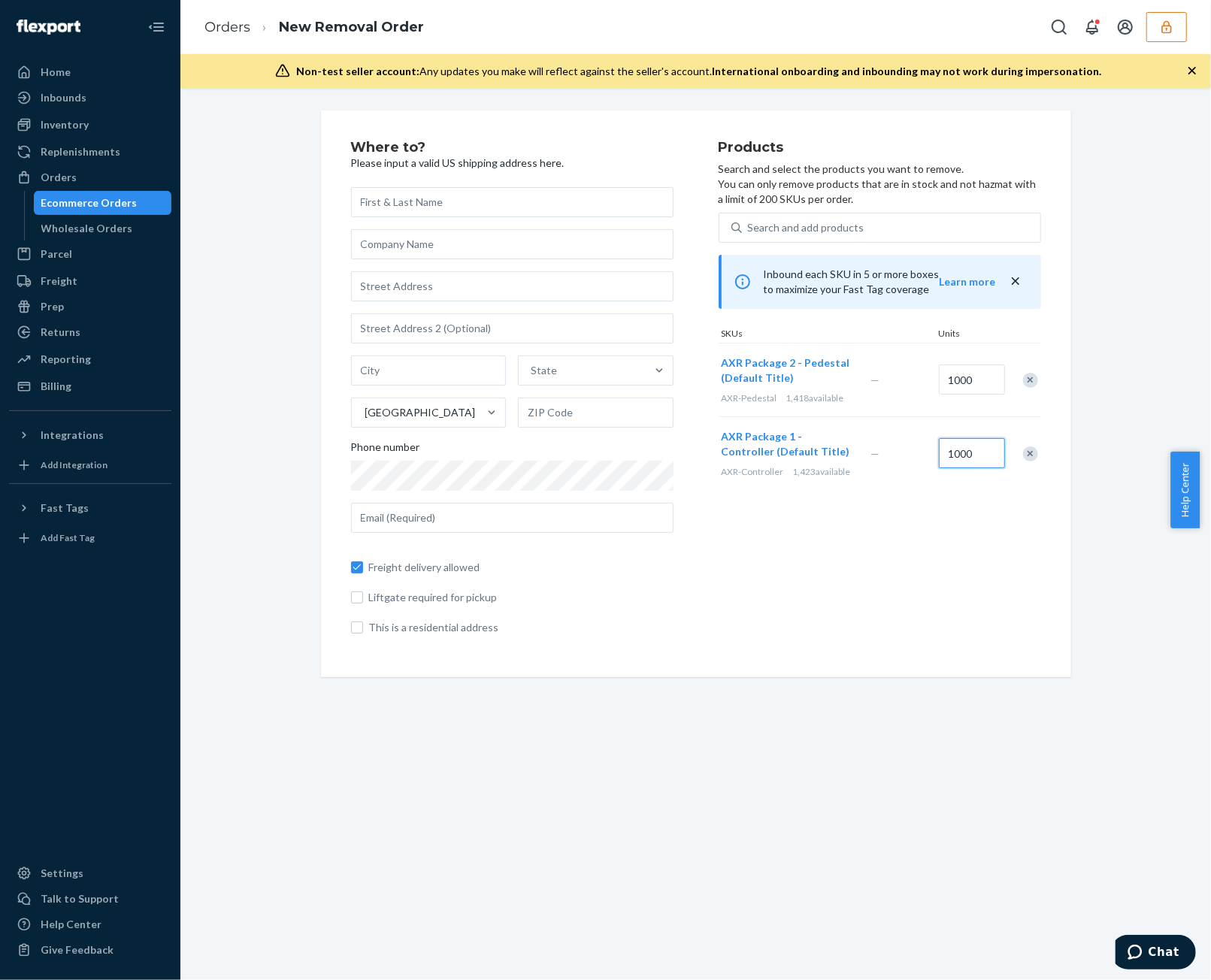
type input "1000"
click at [335, 177] on div "Where to? Please input a valid US shipping address here. State United States Ph…" at bounding box center [695, 393] width 750 height 567
click at [430, 196] on input "text" at bounding box center [512, 201] width 323 height 30
type input "ace"
click at [446, 247] on input "text" at bounding box center [512, 243] width 323 height 30
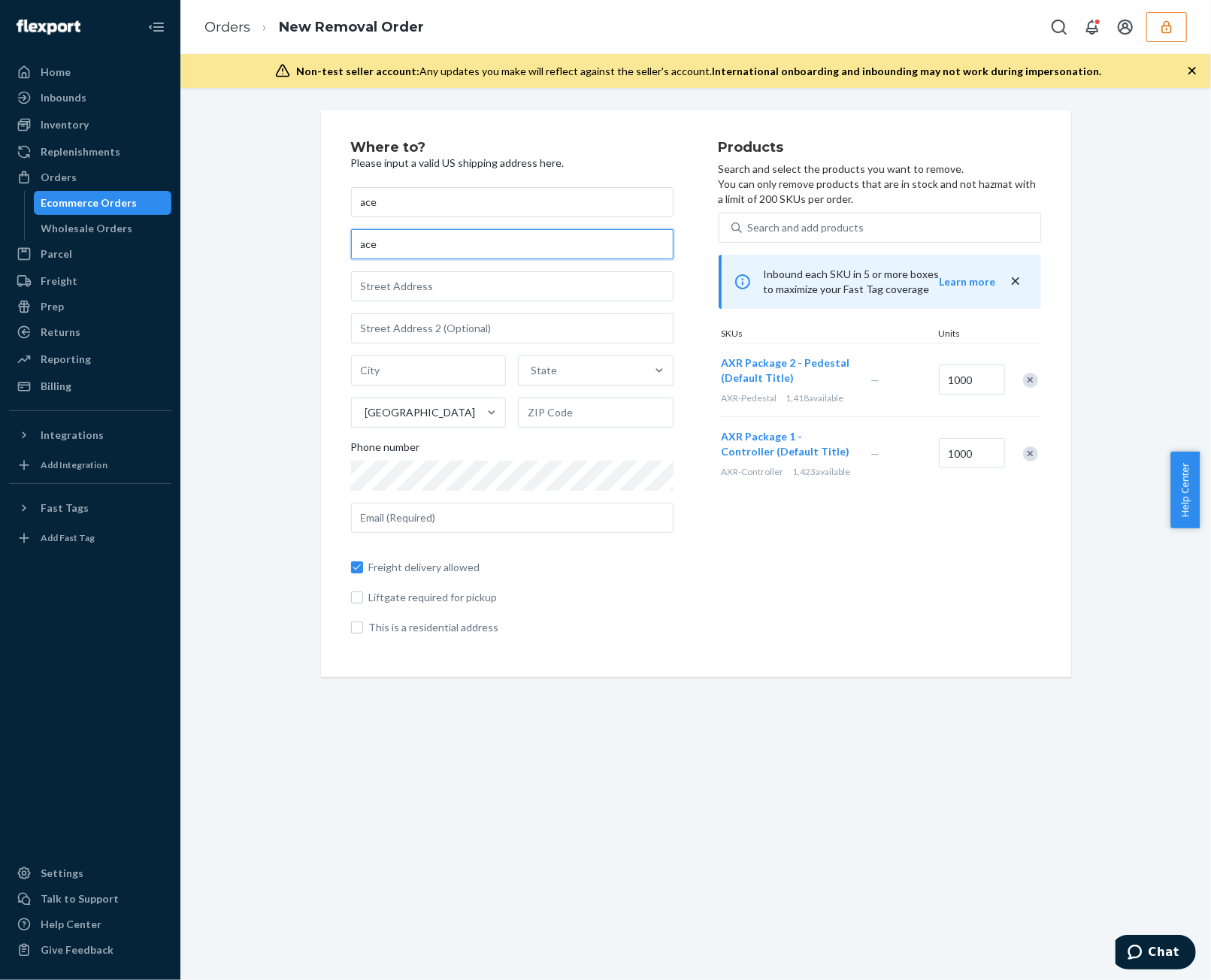
type input "ace"
click at [448, 290] on input "text" at bounding box center [512, 286] width 323 height 30
type input "[STREET_ADDRESS]"
type input "[GEOGRAPHIC_DATA]"
type input "90026"
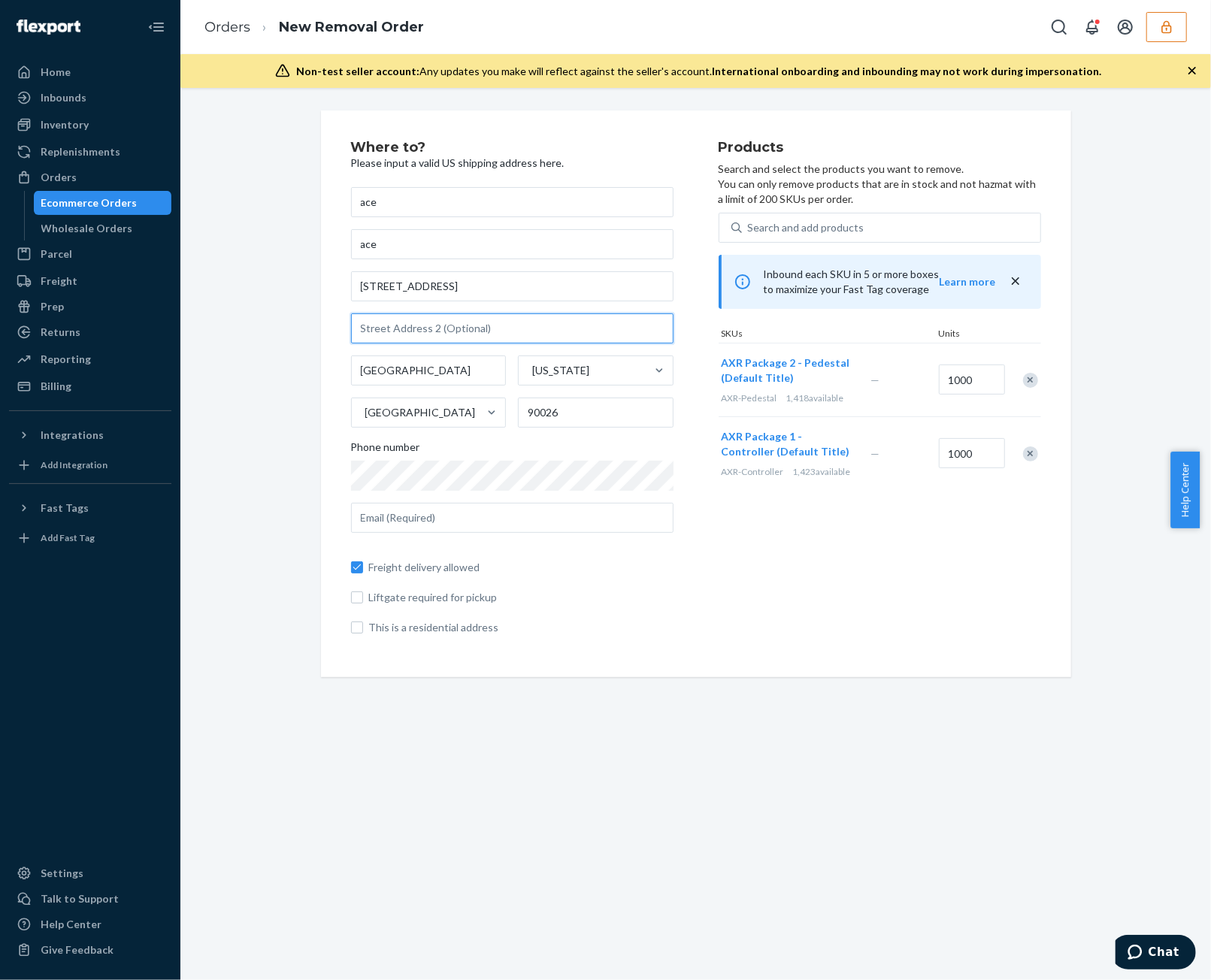
click at [434, 327] on input "text" at bounding box center [512, 328] width 323 height 30
click at [524, 521] on input "text" at bounding box center [512, 517] width 323 height 30
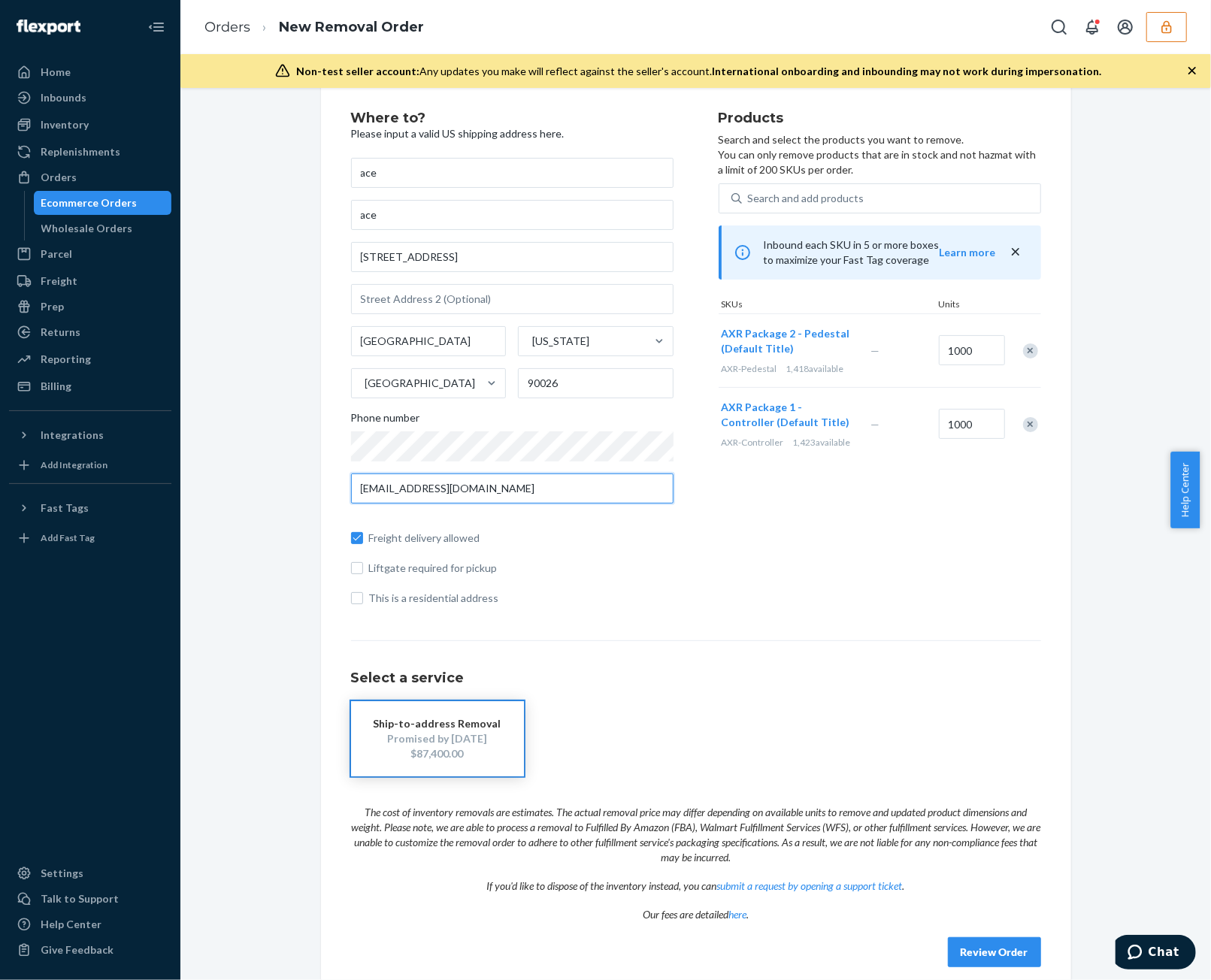
scroll to position [45, 0]
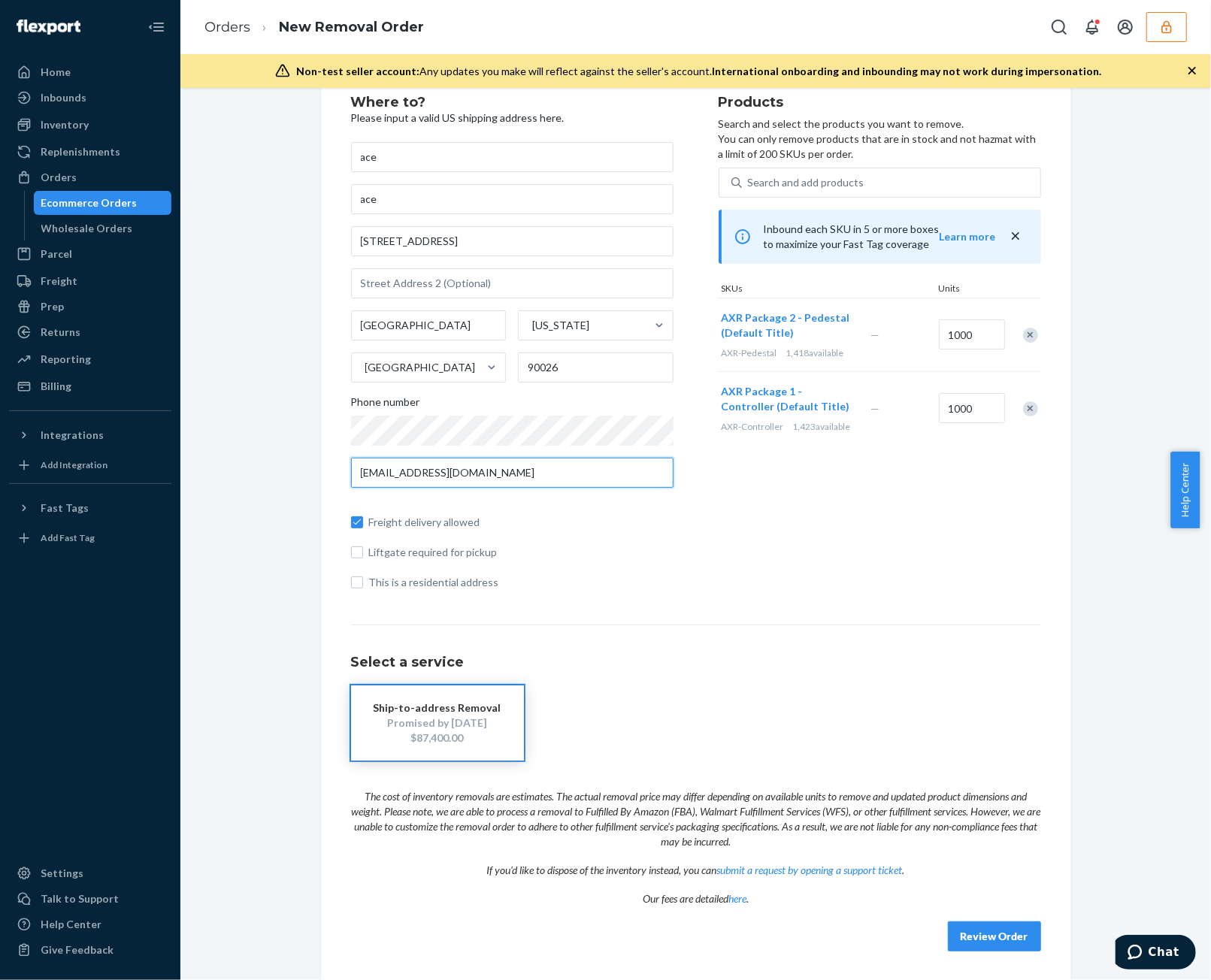
type input "[EMAIL_ADDRESS][DOMAIN_NAME]"
click at [1157, 16] on button "button" at bounding box center [1166, 26] width 40 height 30
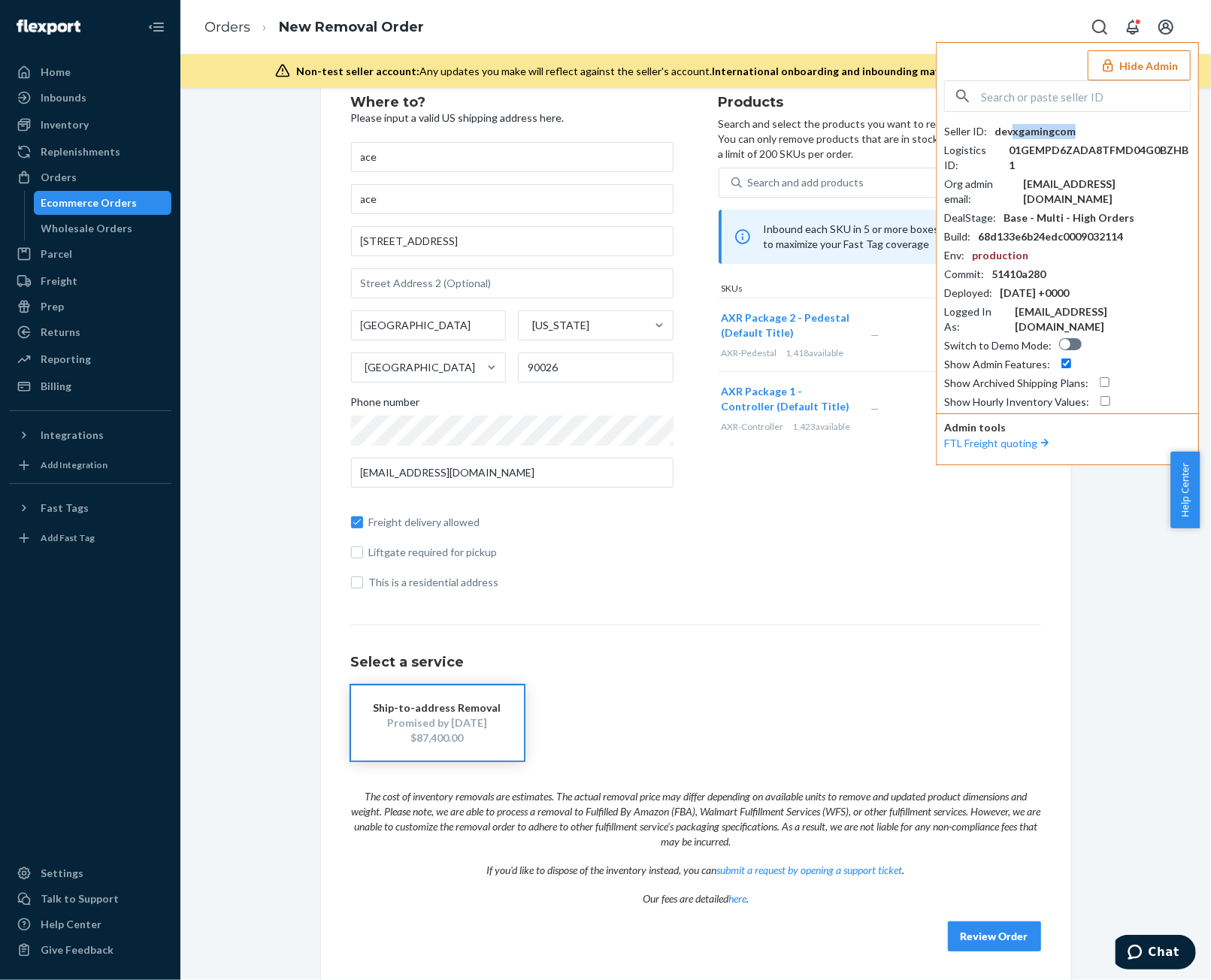
drag, startPoint x: 1057, startPoint y: 133, endPoint x: 1009, endPoint y: 134, distance: 48.0
click at [1009, 134] on div "Seller ID : devxgamingcom" at bounding box center [1067, 131] width 246 height 15
click at [1092, 130] on div "Seller ID : devxgamingcom" at bounding box center [1067, 131] width 246 height 15
drag, startPoint x: 1082, startPoint y: 130, endPoint x: 990, endPoint y: 133, distance: 92.0
click at [990, 133] on div "Seller ID : devxgamingcom" at bounding box center [1067, 131] width 246 height 15
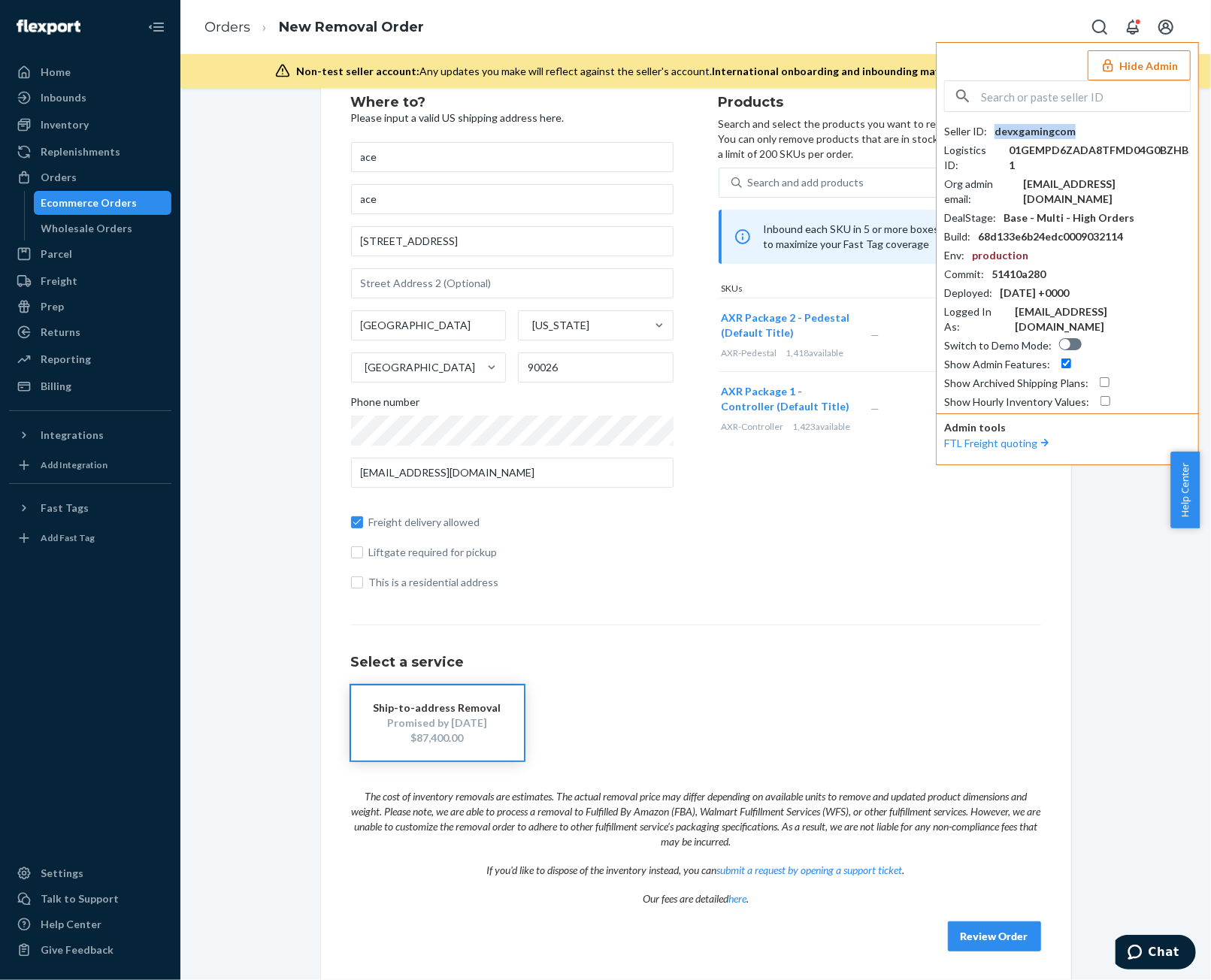
copy div "devxgamingcom"
drag, startPoint x: 807, startPoint y: 622, endPoint x: 820, endPoint y: 617, distance: 13.9
click at [807, 622] on div "Where to? Please input a valid US shipping address here. ace ace [STREET_ADDRES…" at bounding box center [696, 523] width 690 height 856
click at [1158, 66] on button "Hide Admin" at bounding box center [1138, 65] width 103 height 30
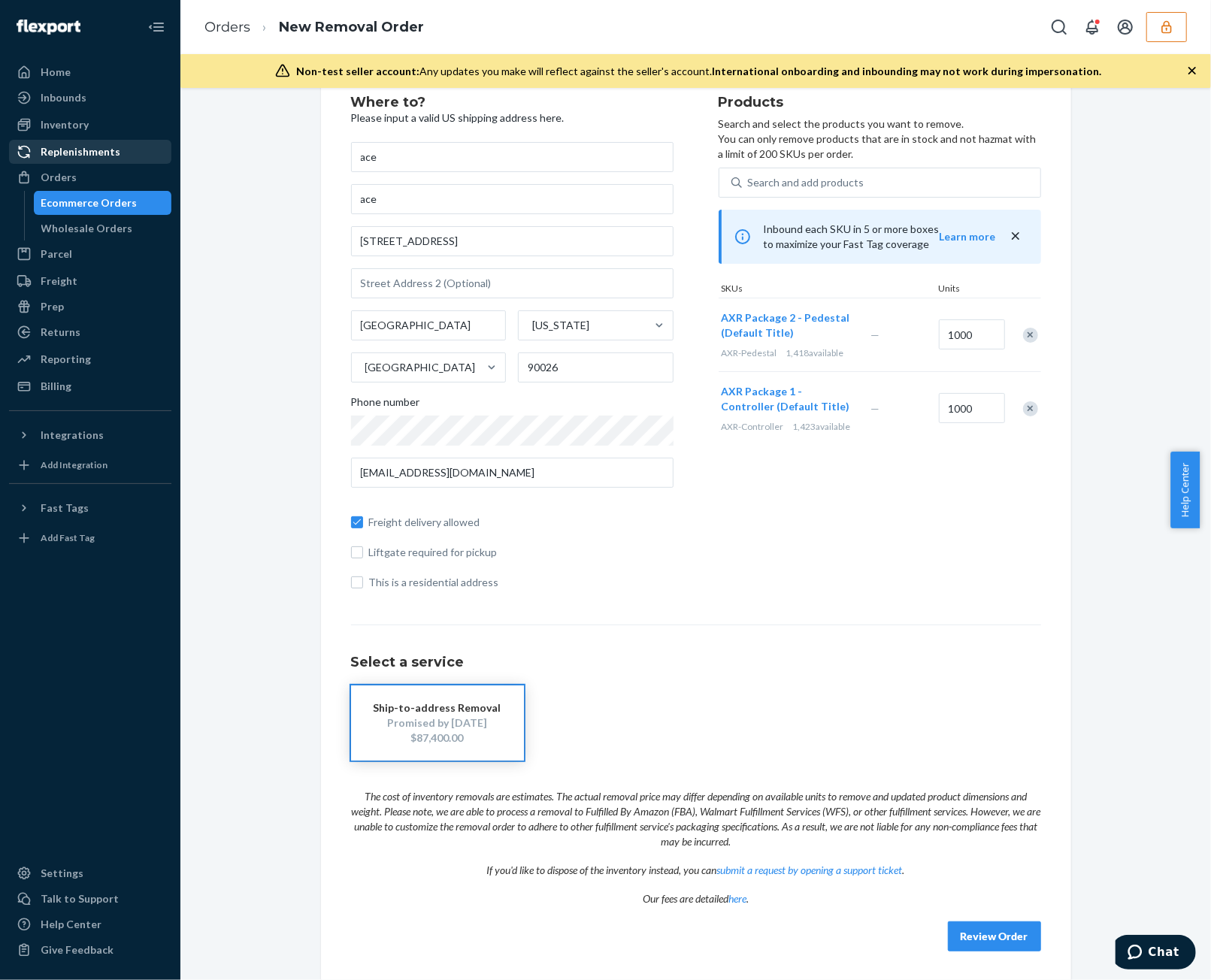
drag, startPoint x: 96, startPoint y: 132, endPoint x: 146, endPoint y: 148, distance: 52.5
click at [96, 132] on div "Inventory" at bounding box center [90, 124] width 159 height 21
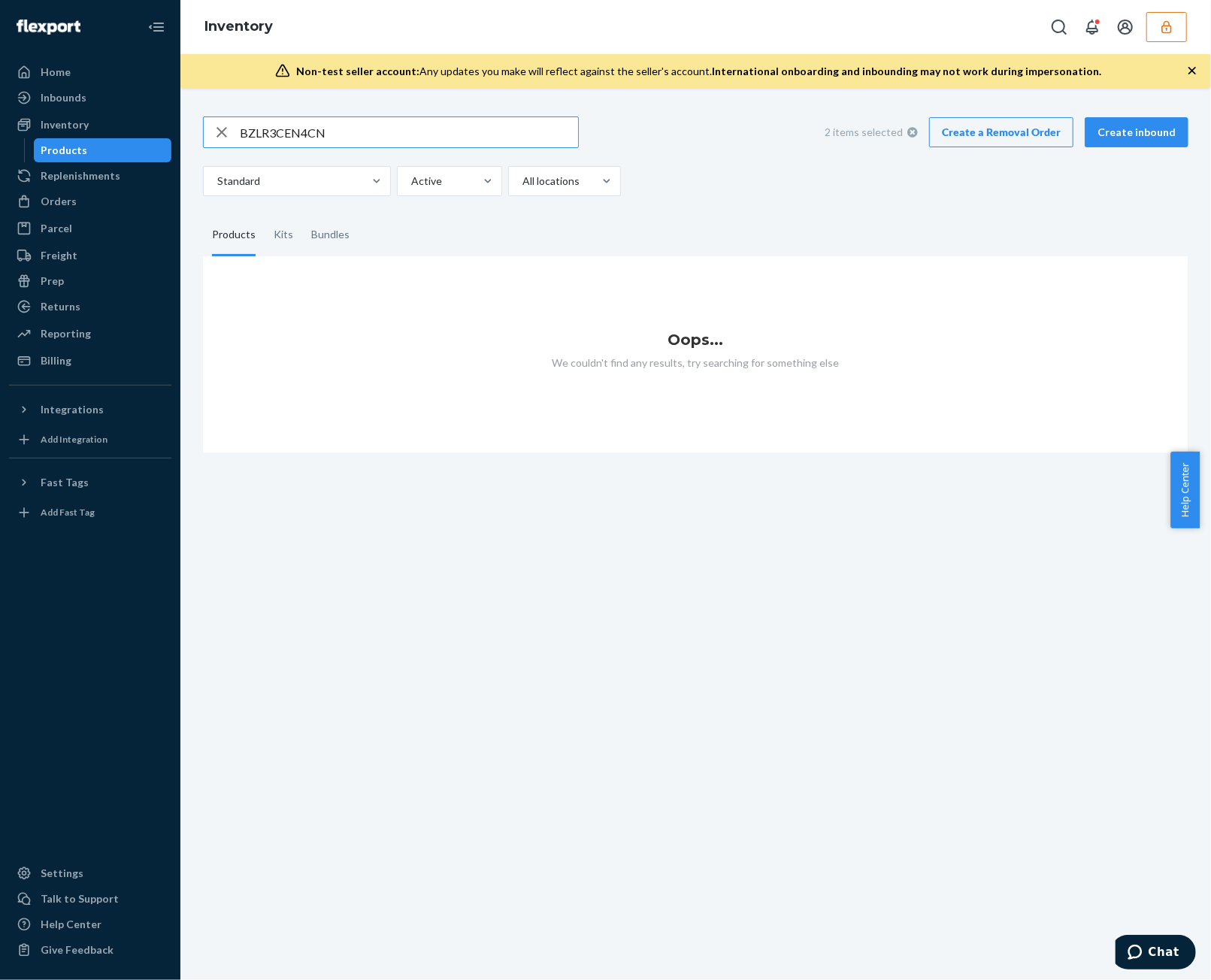
click at [215, 137] on icon "button" at bounding box center [222, 131] width 18 height 30
